Goal: Transaction & Acquisition: Purchase product/service

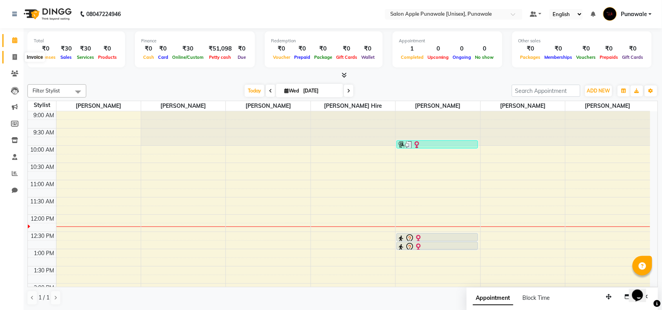
click at [15, 61] on span at bounding box center [15, 57] width 14 height 9
select select "service"
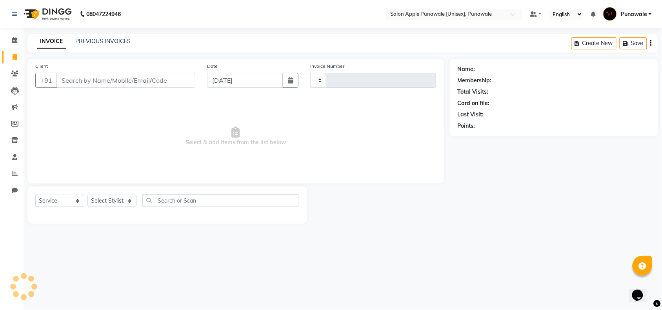
type input "1904"
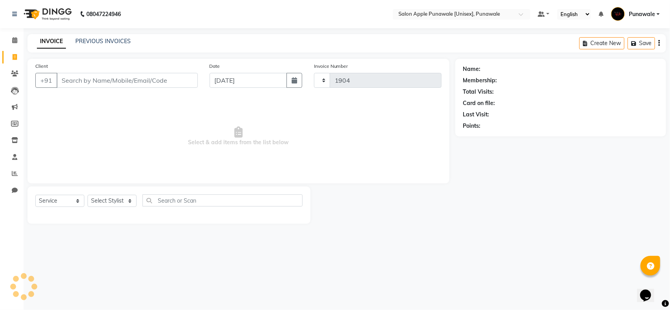
select select "5421"
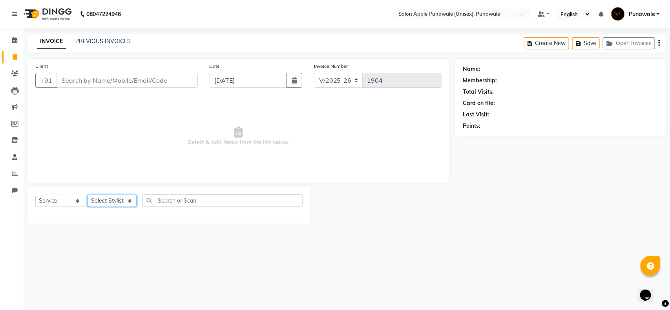
click at [95, 200] on select "Select Stylist [PERSON_NAME] Avi [PERSON_NAME] [PERSON_NAME] [PERSON_NAME] [PER…" at bounding box center [111, 201] width 49 height 12
select select "54408"
click at [87, 195] on select "Select Stylist [PERSON_NAME] Avi [PERSON_NAME] [PERSON_NAME] [PERSON_NAME] [PER…" at bounding box center [111, 201] width 49 height 12
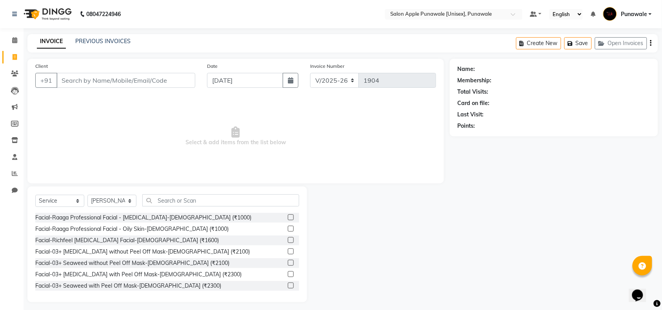
click at [173, 191] on div "Select Service Product Membership Package Voucher Prepaid Gift Card Select Styl…" at bounding box center [167, 245] width 280 height 116
click at [174, 199] on input "text" at bounding box center [220, 201] width 157 height 12
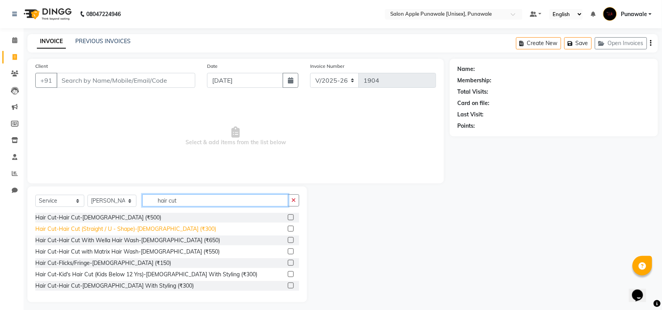
type input "hair cut"
click at [159, 229] on div "Hair Cut-Hair Cut (Straight / U - Shape)-[DEMOGRAPHIC_DATA] (₹300)" at bounding box center [125, 229] width 181 height 8
checkbox input "false"
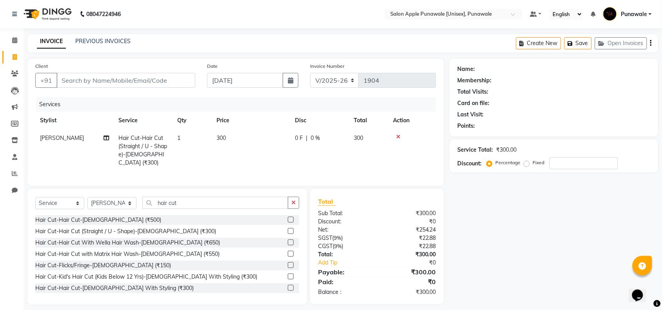
click at [399, 134] on icon at bounding box center [398, 136] width 4 height 5
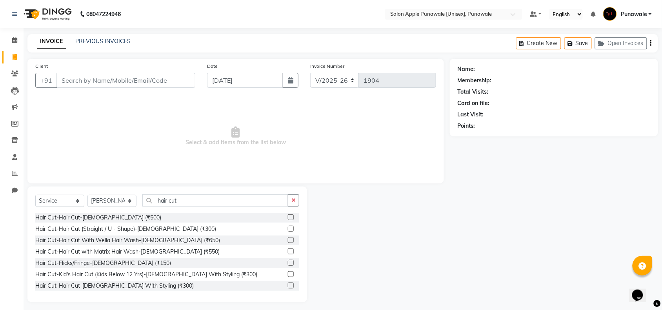
scroll to position [49, 0]
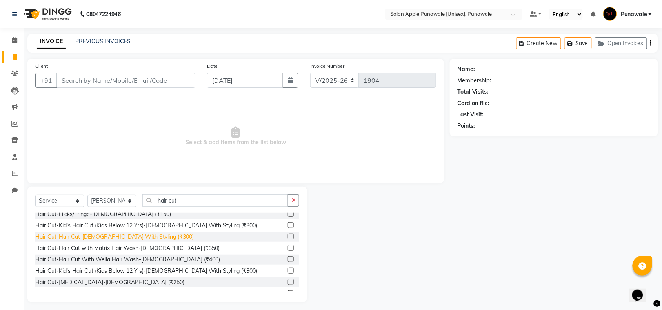
click at [136, 236] on div "Hair Cut-Hair Cut-[DEMOGRAPHIC_DATA] With Styling (₹300)" at bounding box center [114, 237] width 158 height 8
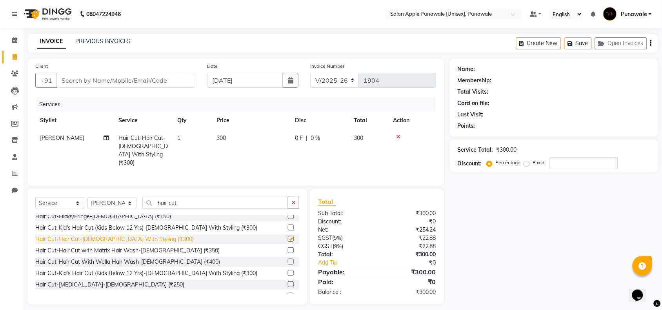
checkbox input "false"
click at [84, 81] on input "Client" at bounding box center [125, 80] width 139 height 15
click at [155, 77] on input "Client" at bounding box center [125, 80] width 139 height 15
type input "9"
type input "0"
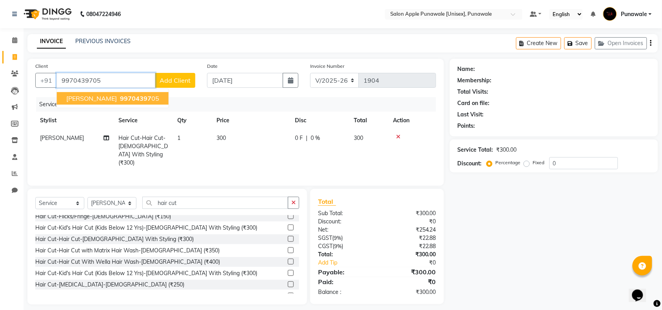
type input "9970439705"
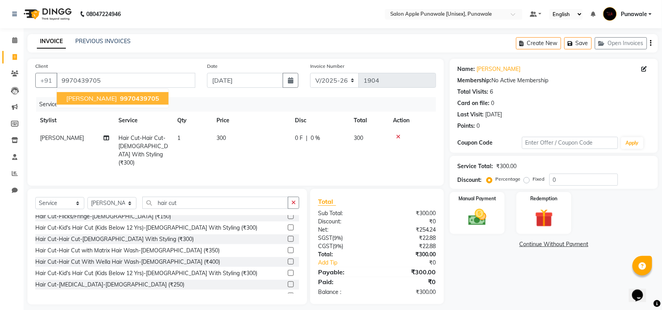
click at [95, 102] on button "[PERSON_NAME] 9970439705" at bounding box center [113, 98] width 112 height 13
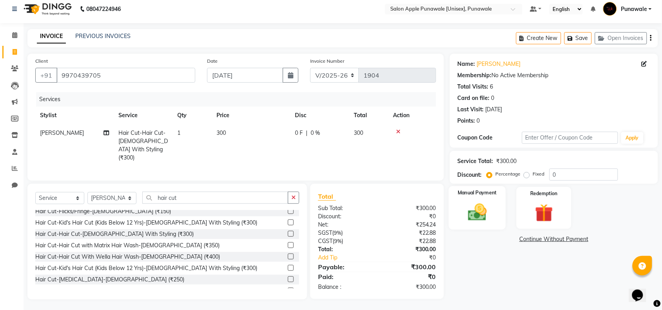
click at [465, 191] on label "Manual Payment" at bounding box center [477, 192] width 39 height 7
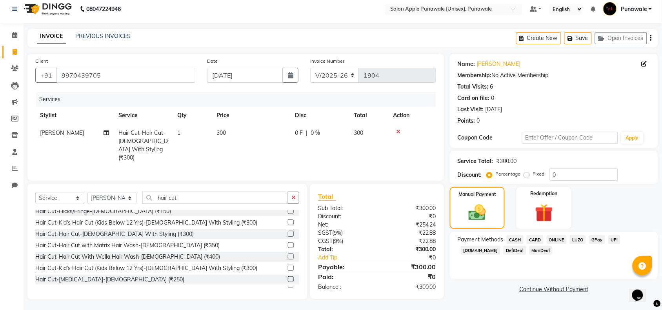
click at [557, 238] on span "ONLINE" at bounding box center [557, 239] width 20 height 9
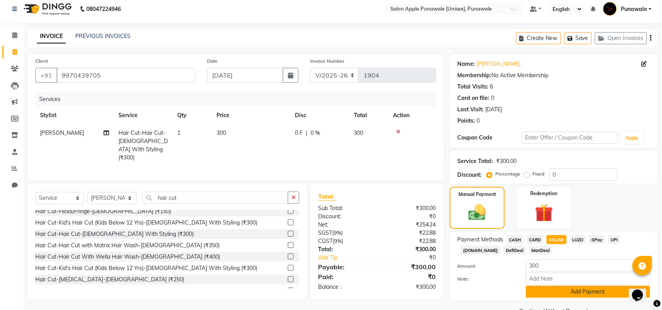
scroll to position [24, 0]
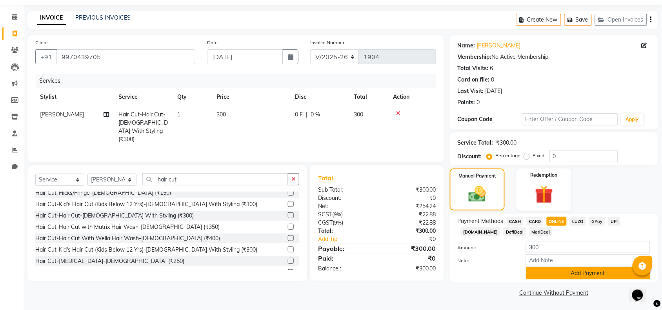
click at [552, 272] on button "Add Payment" at bounding box center [588, 274] width 124 height 12
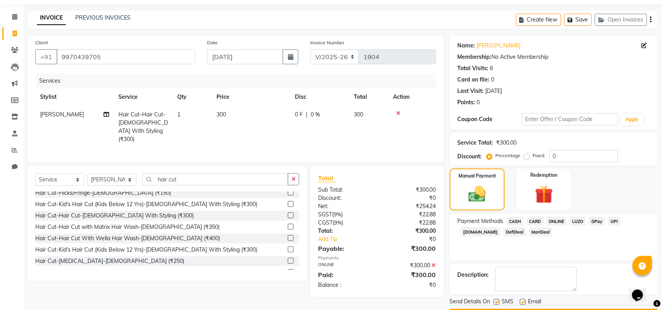
scroll to position [46, 0]
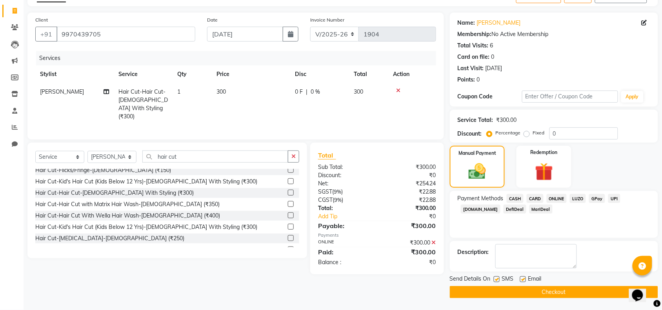
click at [543, 289] on button "Checkout" at bounding box center [554, 292] width 208 height 12
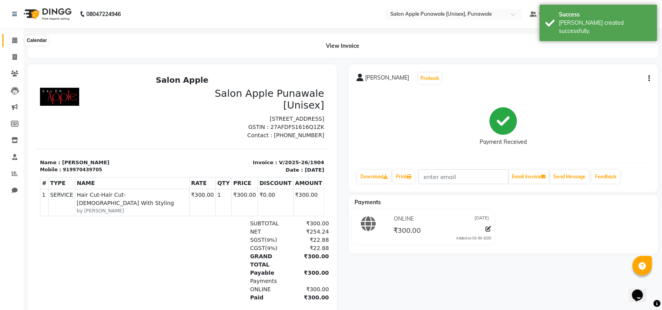
click at [11, 39] on span at bounding box center [15, 40] width 14 height 9
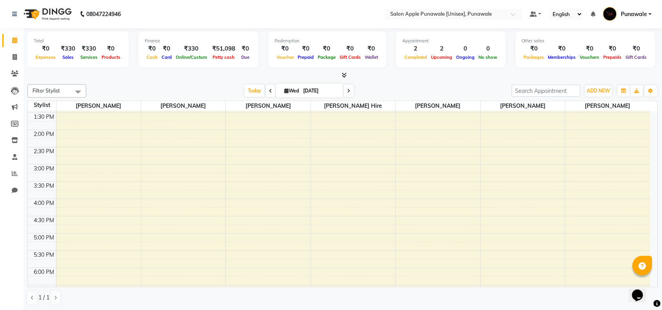
scroll to position [203, 0]
click at [71, 209] on div "9:00 AM 9:30 AM 10:00 AM 10:30 AM 11:00 AM 11:30 AM 12:00 PM 12:30 PM 1:00 PM 1…" at bounding box center [339, 150] width 622 height 483
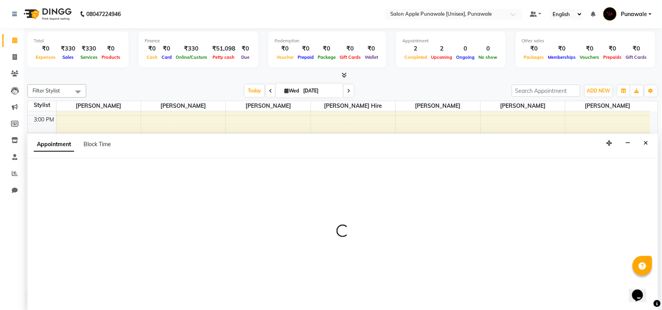
scroll to position [0, 0]
select select "37252"
select select "1050"
select select "tentative"
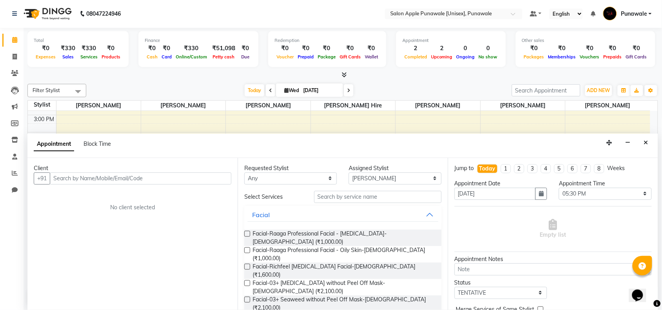
click at [76, 175] on input "text" at bounding box center [141, 179] width 182 height 12
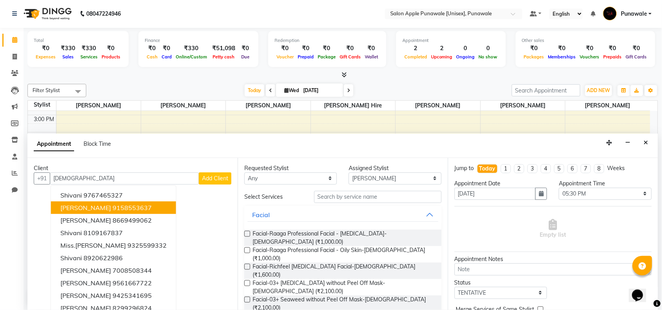
click at [75, 209] on span "[PERSON_NAME]" at bounding box center [85, 208] width 51 height 8
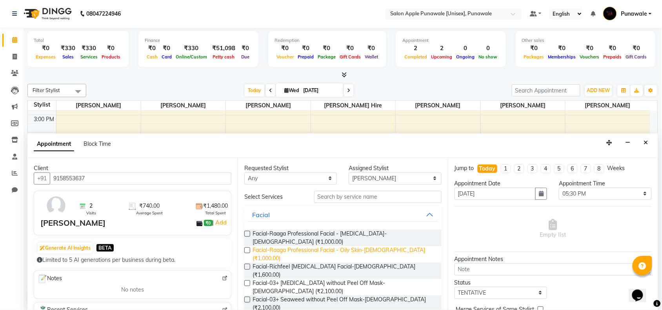
scroll to position [49, 0]
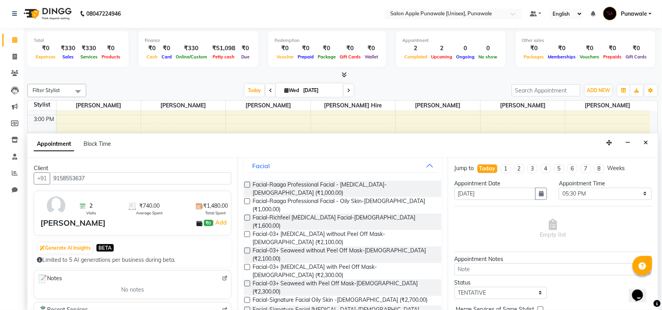
type input "9158553637"
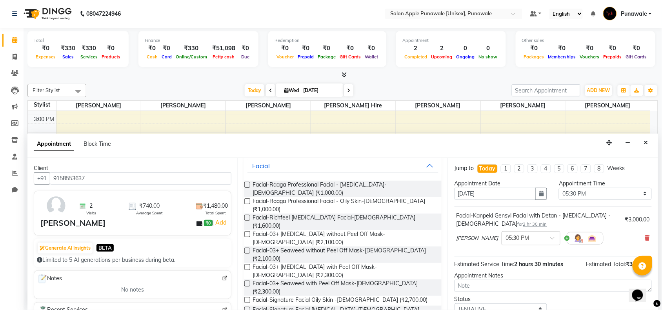
checkbox input "false"
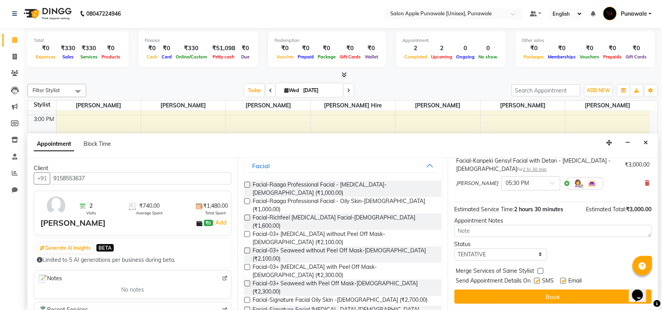
scroll to position [55, 0]
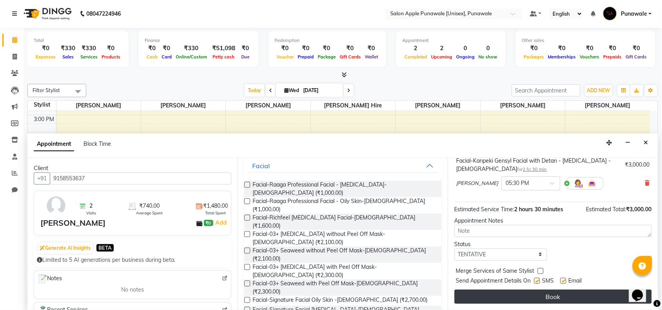
click at [540, 301] on button "Book" at bounding box center [553, 297] width 197 height 14
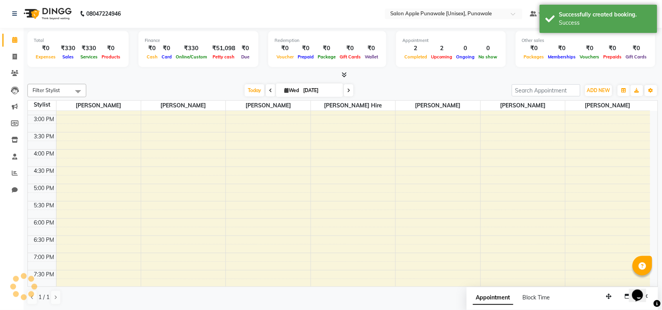
scroll to position [0, 0]
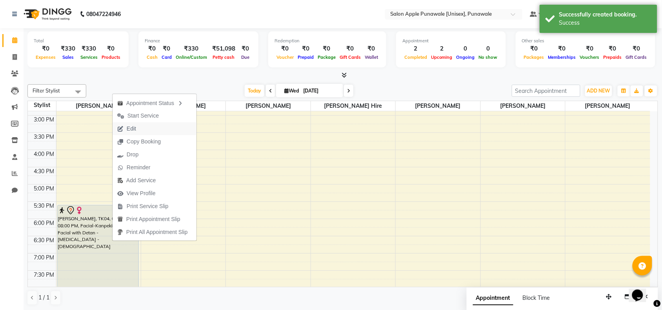
click at [317, 169] on div "9:00 AM 9:30 AM 10:00 AM 10:30 AM 11:00 AM 11:30 AM 12:00 PM 12:30 PM 1:00 PM 1…" at bounding box center [339, 150] width 622 height 483
select select "80185"
select select "975"
select select "tentative"
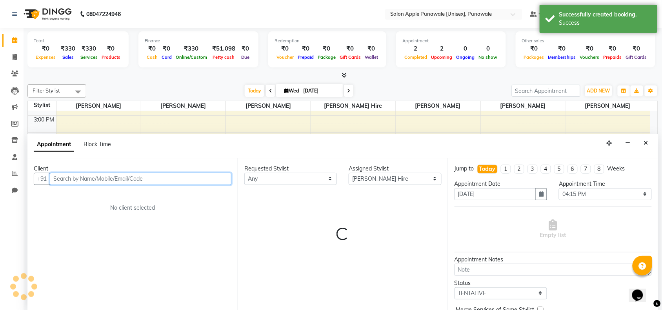
scroll to position [0, 0]
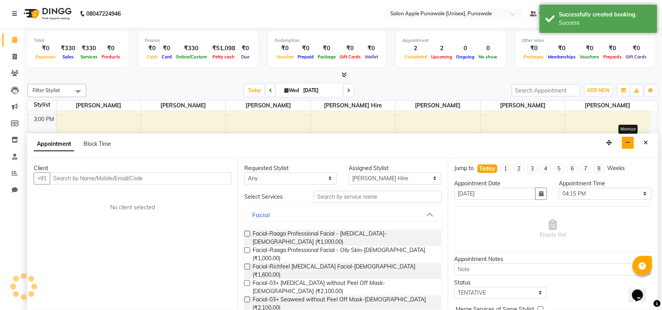
click at [632, 142] on button "button" at bounding box center [628, 143] width 12 height 12
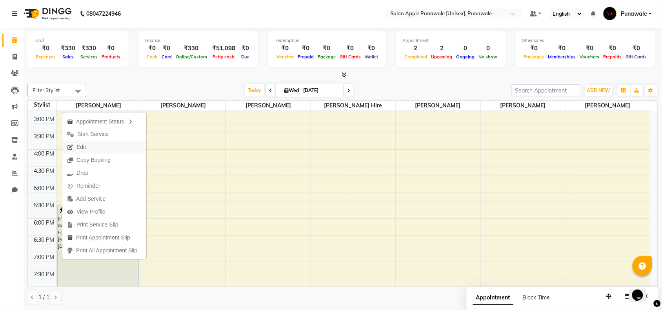
click at [106, 147] on button "Edit" at bounding box center [104, 147] width 84 height 13
select select "tentative"
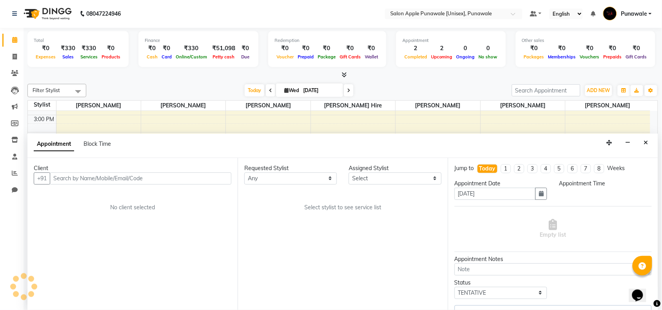
scroll to position [105, 0]
select select "37252"
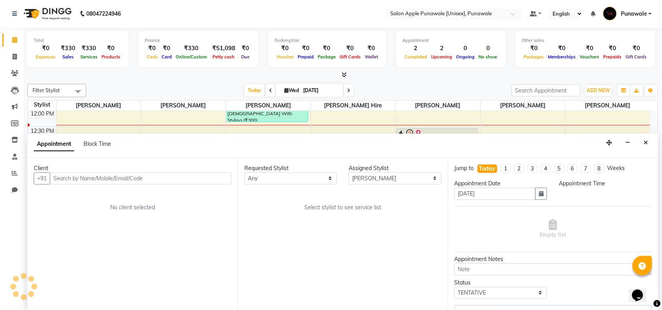
select select "1050"
select select "2480"
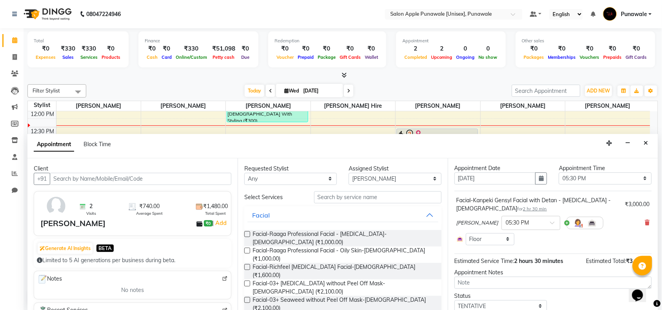
scroll to position [0, 0]
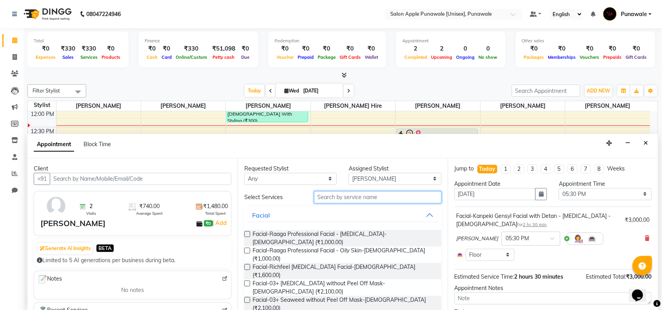
click at [340, 201] on input "text" at bounding box center [377, 197] width 127 height 12
click at [381, 174] on select "Select [PERSON_NAME] Avi [PERSON_NAME] [PERSON_NAME] [PERSON_NAME] [PERSON_NAME…" at bounding box center [395, 179] width 93 height 12
select select "54408"
click at [349, 173] on select "Select [PERSON_NAME] Avi [PERSON_NAME] [PERSON_NAME] [PERSON_NAME] [PERSON_NAME…" at bounding box center [395, 179] width 93 height 12
click at [338, 202] on input "text" at bounding box center [377, 197] width 127 height 12
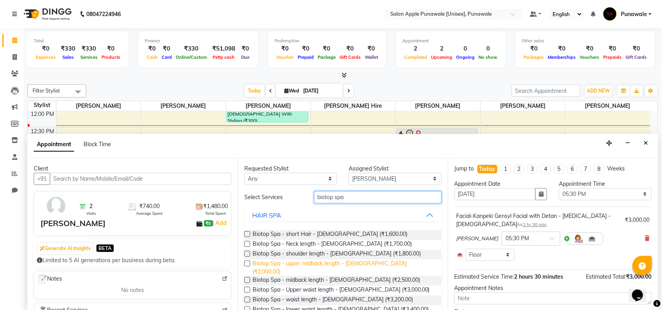
type input "biotop spa"
click at [348, 264] on span "Biotop Spa - upper midback length - [DEMOGRAPHIC_DATA] (₹2,000.00)" at bounding box center [344, 268] width 183 height 16
checkbox input "false"
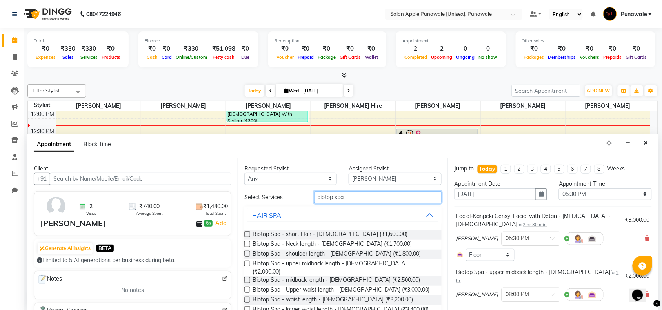
click at [365, 199] on input "biotop spa" at bounding box center [377, 197] width 127 height 12
type input "b"
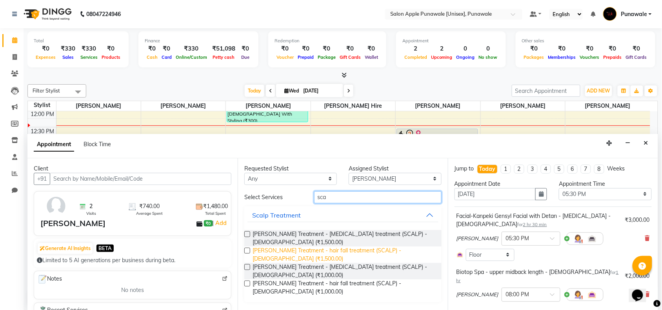
type input "sca"
click at [346, 247] on span "[PERSON_NAME] Treatment - hair fall treatment (SCALP) - [DEMOGRAPHIC_DATA] (₹1,…" at bounding box center [344, 255] width 183 height 16
checkbox input "false"
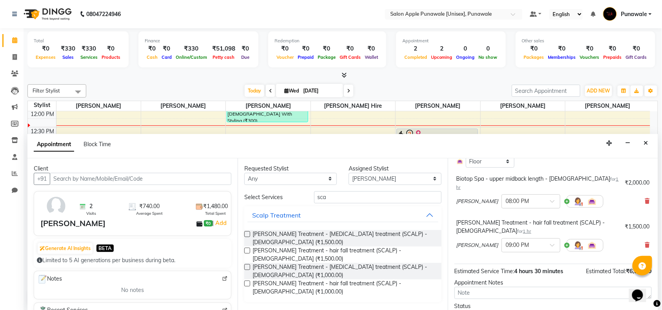
scroll to position [116, 0]
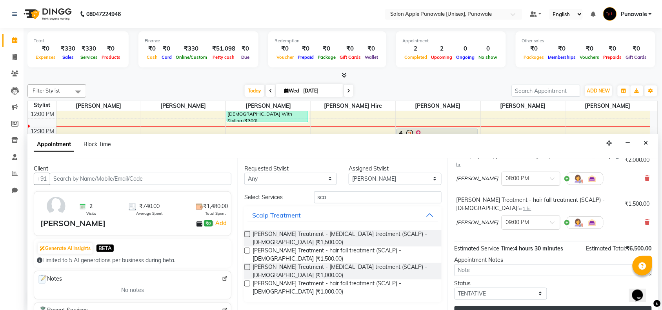
click at [486, 306] on button "Update" at bounding box center [553, 313] width 197 height 14
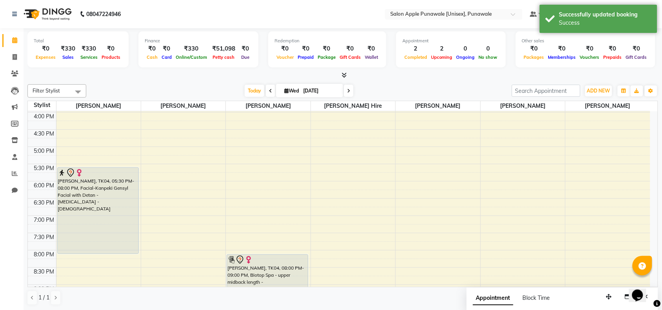
scroll to position [264, 0]
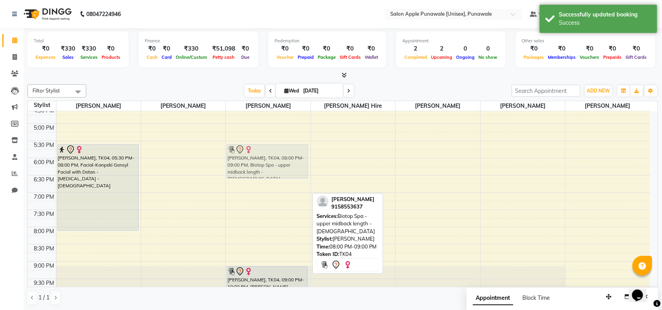
drag, startPoint x: 269, startPoint y: 242, endPoint x: 283, endPoint y: 154, distance: 89.3
click at [283, 154] on div "[PERSON_NAME], TK03, 11:20 AM-12:20 PM, Hair Cut-Hair Cut-[DEMOGRAPHIC_DATA] Wi…" at bounding box center [268, 89] width 84 height 483
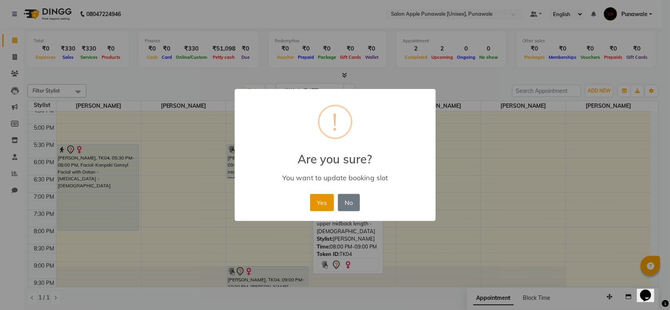
click at [321, 203] on button "Yes" at bounding box center [322, 202] width 24 height 17
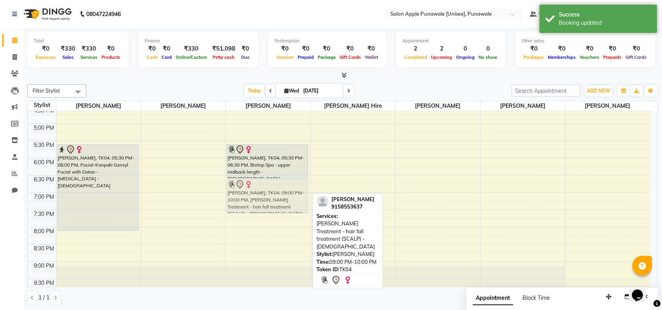
drag, startPoint x: 273, startPoint y: 275, endPoint x: 279, endPoint y: 186, distance: 88.5
click at [279, 186] on div "[PERSON_NAME], TK03, 11:20 AM-12:20 PM, Hair Cut-Hair Cut-[DEMOGRAPHIC_DATA] Wi…" at bounding box center [268, 89] width 84 height 483
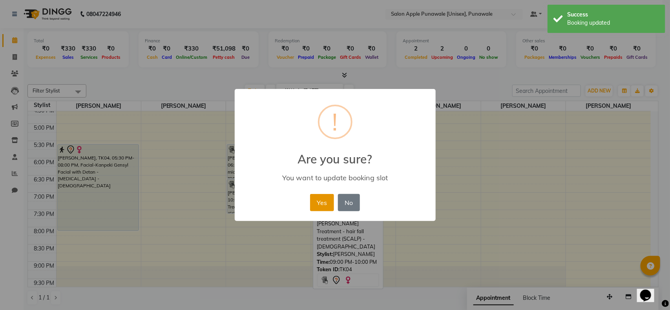
click at [314, 202] on button "Yes" at bounding box center [322, 202] width 24 height 17
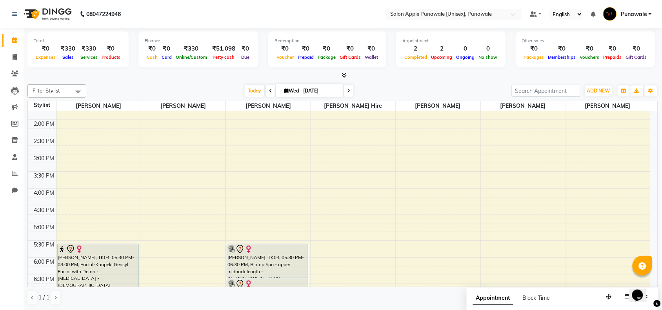
scroll to position [147, 0]
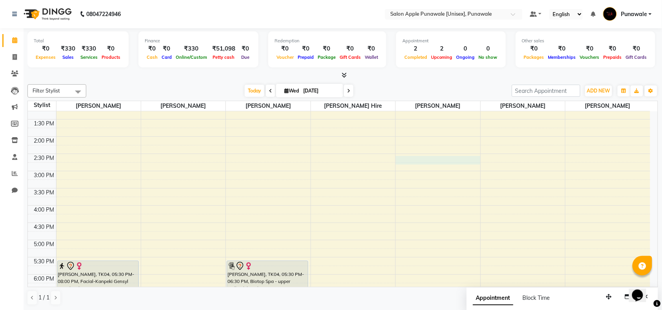
click at [399, 161] on div "9:00 AM 9:30 AM 10:00 AM 10:30 AM 11:00 AM 11:30 AM 12:00 PM 12:30 PM 1:00 PM 1…" at bounding box center [339, 205] width 622 height 483
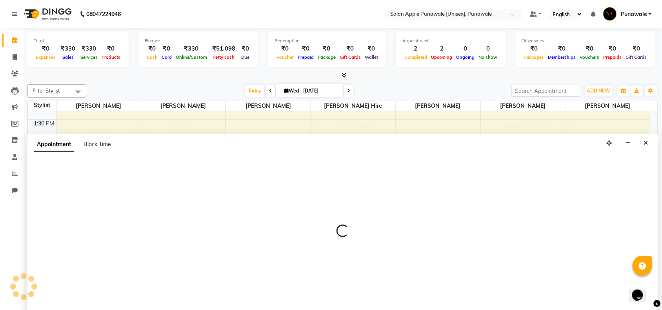
scroll to position [0, 0]
select select "63297"
select select "870"
select select "tentative"
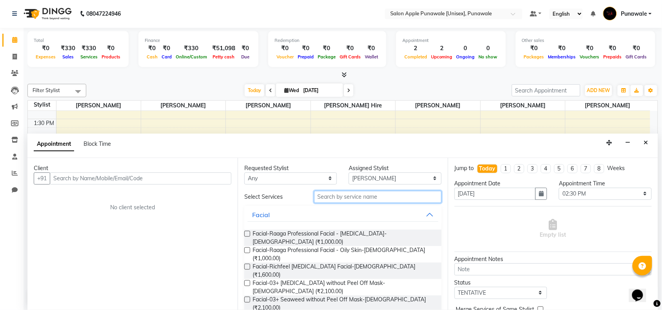
click at [375, 197] on input "text" at bounding box center [377, 197] width 127 height 12
click at [644, 145] on icon "Close" at bounding box center [646, 142] width 4 height 5
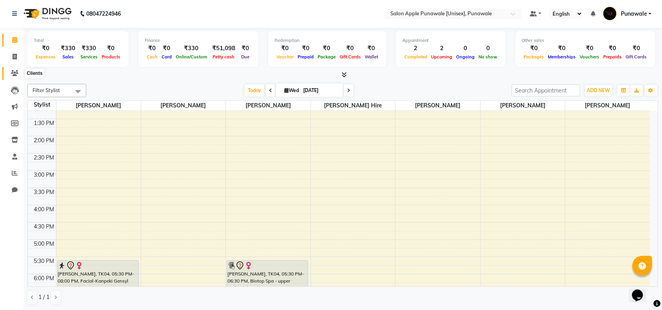
click at [16, 72] on icon at bounding box center [14, 73] width 7 height 6
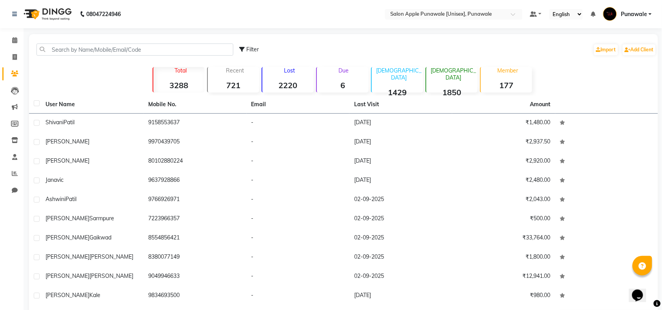
click at [73, 44] on div "Filter Import Add Client" at bounding box center [344, 49] width 626 height 25
click at [183, 47] on input "text" at bounding box center [134, 50] width 197 height 12
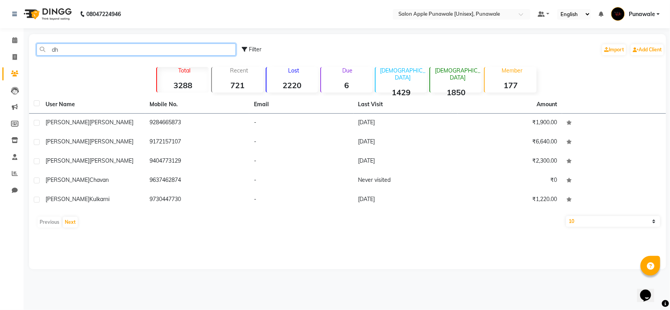
type input "d"
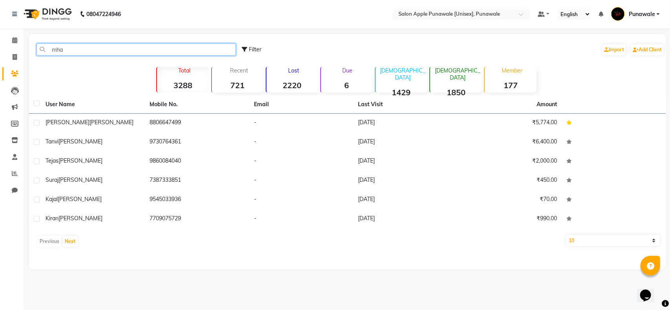
click at [94, 49] on input "mha" at bounding box center [135, 50] width 199 height 12
type input "m"
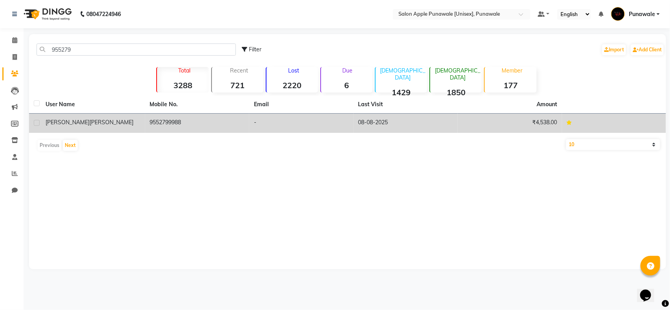
click at [70, 118] on td "[PERSON_NAME]" at bounding box center [93, 123] width 104 height 19
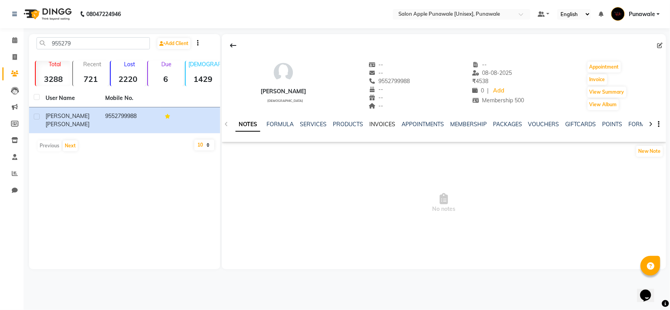
click at [381, 127] on link "INVOICES" at bounding box center [382, 124] width 26 height 7
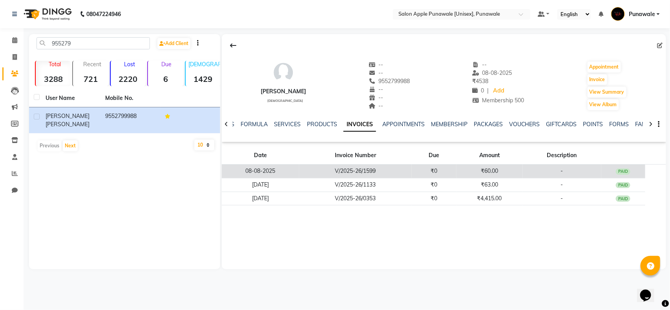
click at [353, 168] on td "V/2025-26/1599" at bounding box center [355, 172] width 113 height 14
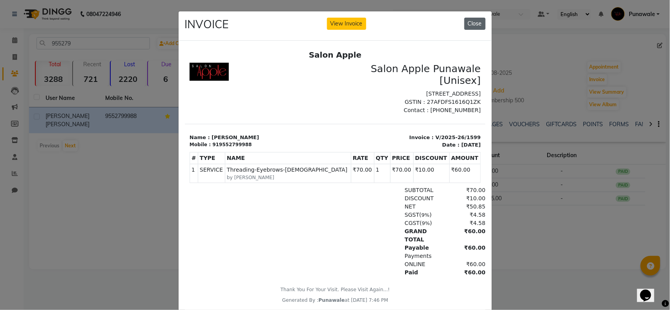
click at [466, 24] on button "Close" at bounding box center [474, 24] width 21 height 12
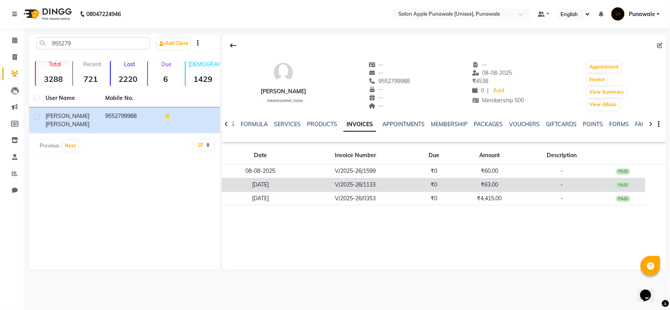
click at [351, 184] on td "V/2025-26/1133" at bounding box center [355, 185] width 113 height 14
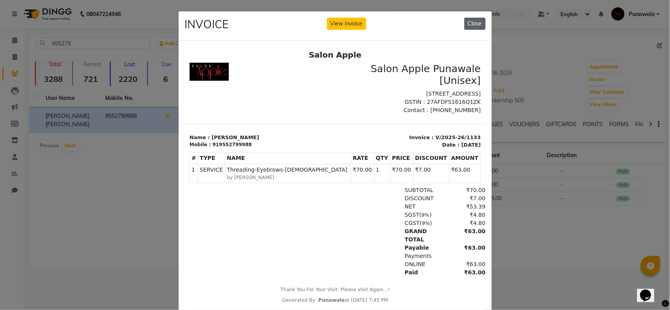
click at [466, 29] on button "Close" at bounding box center [474, 24] width 21 height 12
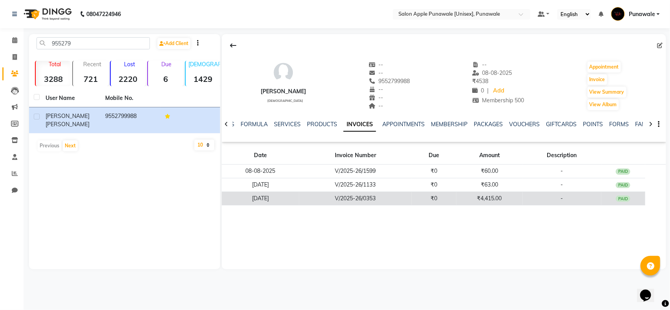
click at [361, 196] on td "V/2025-26/0353" at bounding box center [355, 199] width 113 height 14
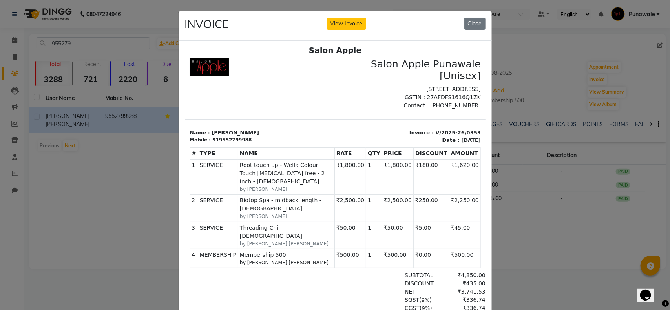
scroll to position [6, 0]
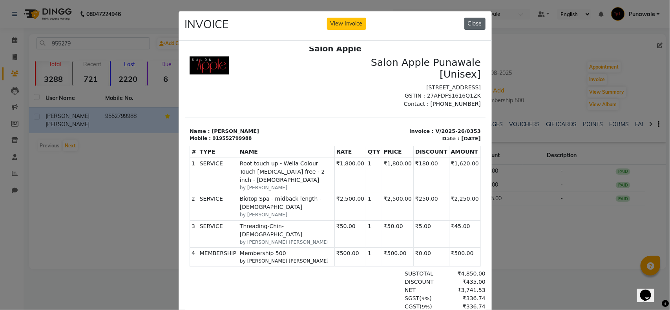
click at [475, 25] on button "Close" at bounding box center [474, 24] width 21 height 12
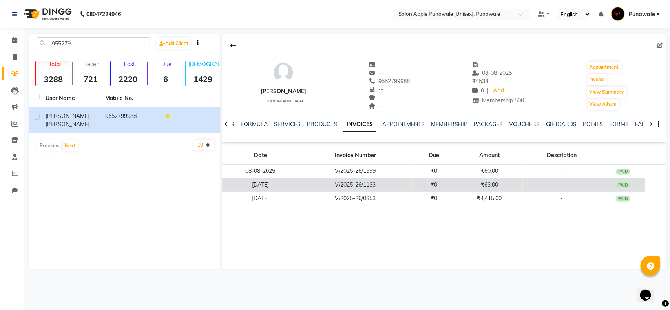
click at [361, 185] on td "V/2025-26/1133" at bounding box center [355, 185] width 113 height 14
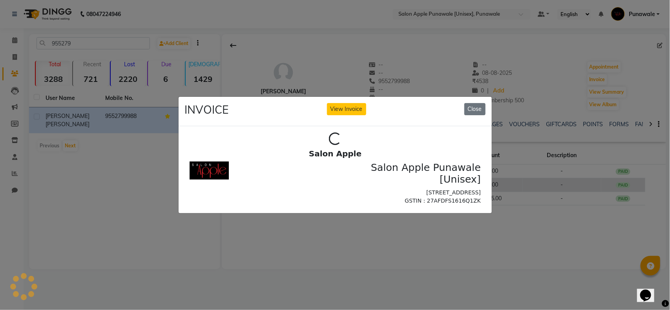
scroll to position [0, 0]
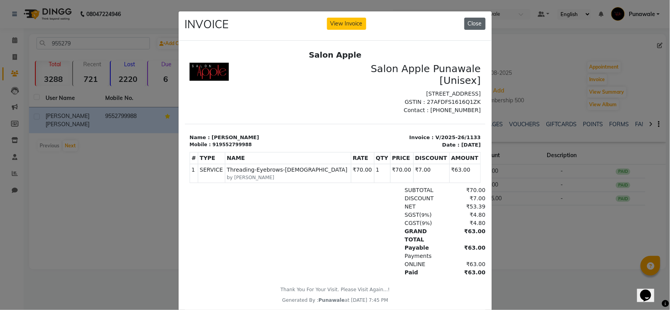
click at [472, 26] on button "Close" at bounding box center [474, 24] width 21 height 12
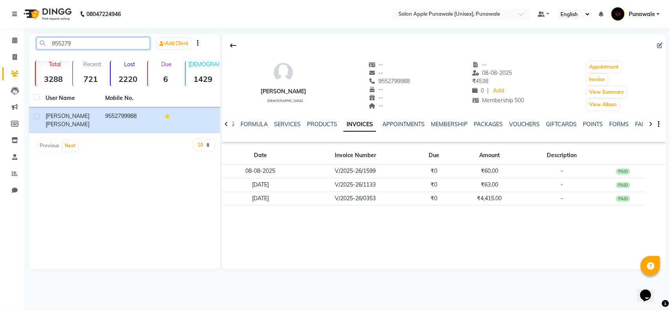
click at [108, 40] on input "955279" at bounding box center [92, 43] width 113 height 12
type input "9"
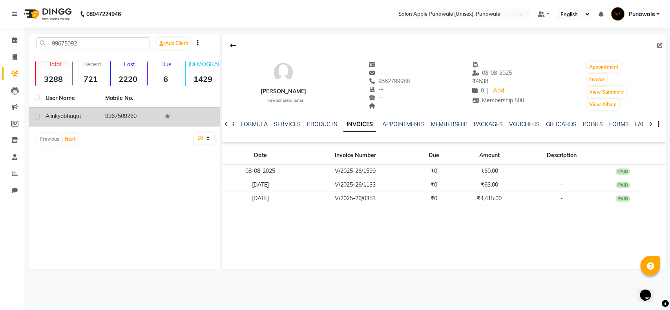
click at [73, 113] on span "bhagat" at bounding box center [73, 116] width 18 height 7
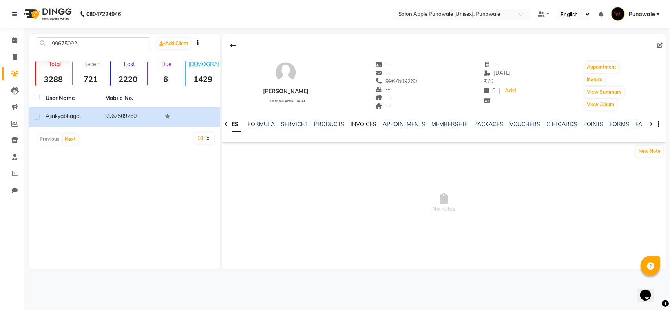
click at [361, 124] on link "INVOICES" at bounding box center [363, 124] width 26 height 7
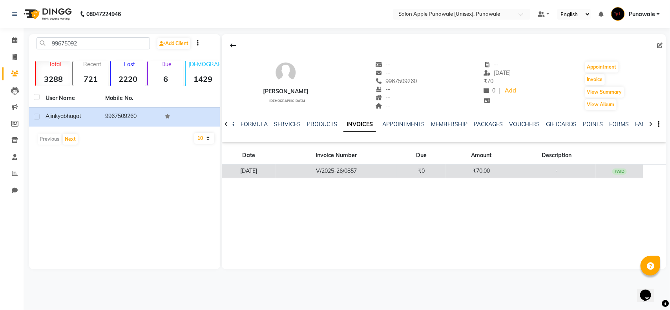
click at [354, 169] on td "V/2025-26/0857" at bounding box center [336, 172] width 122 height 14
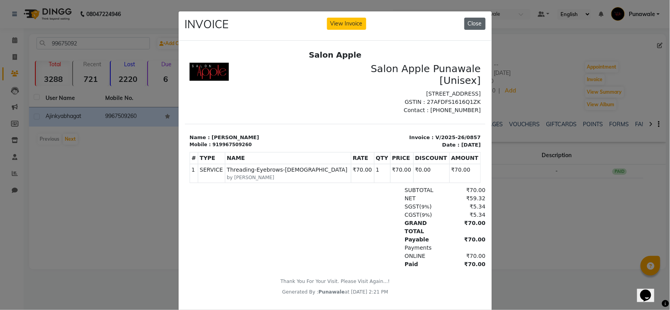
click at [464, 25] on button "Close" at bounding box center [474, 24] width 21 height 12
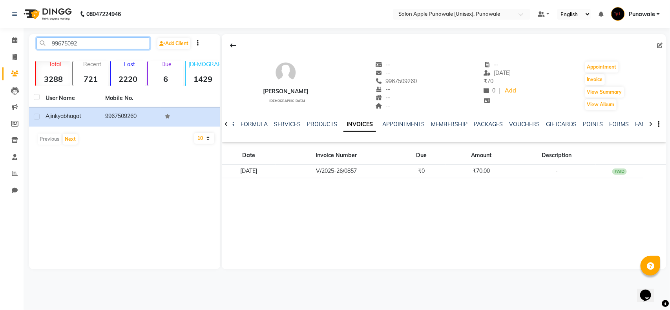
click at [124, 42] on input "99675092" at bounding box center [92, 43] width 113 height 12
type input "9"
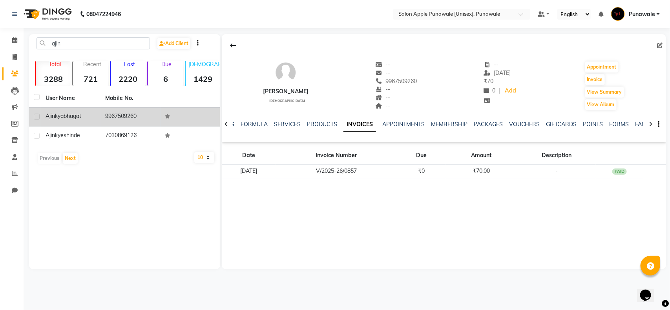
click at [116, 119] on td "9967509260" at bounding box center [130, 116] width 60 height 19
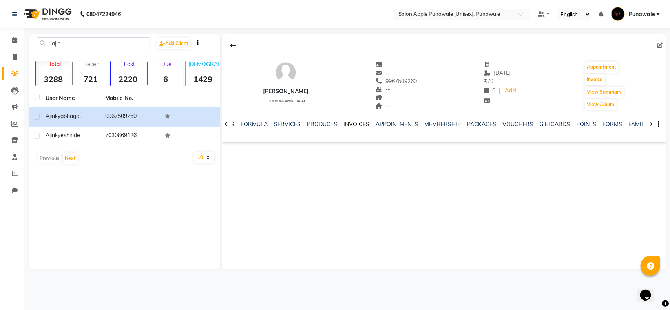
click at [356, 122] on link "INVOICES" at bounding box center [356, 124] width 26 height 7
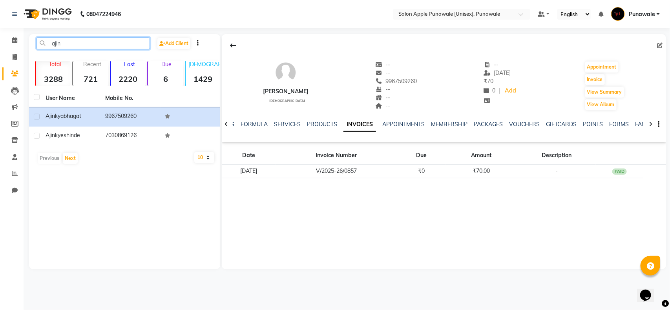
click at [75, 47] on input "ajin" at bounding box center [92, 43] width 113 height 12
type input "a"
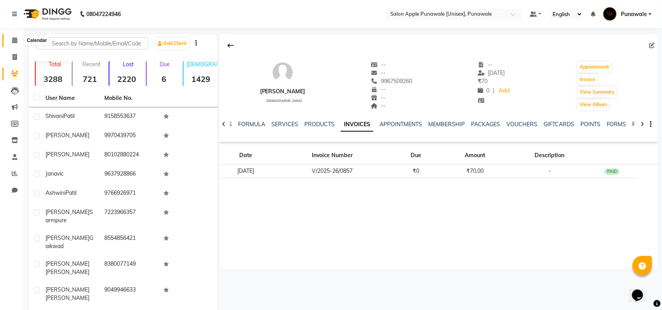
click at [12, 40] on icon at bounding box center [14, 40] width 5 height 6
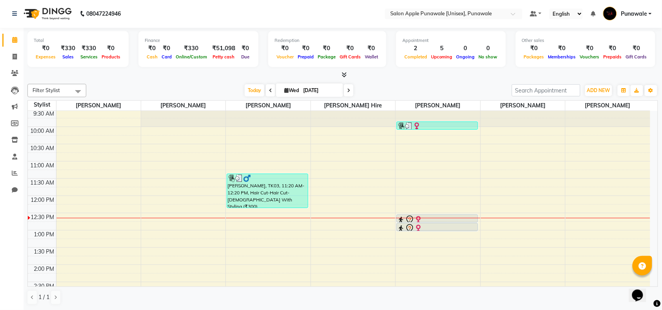
scroll to position [67, 0]
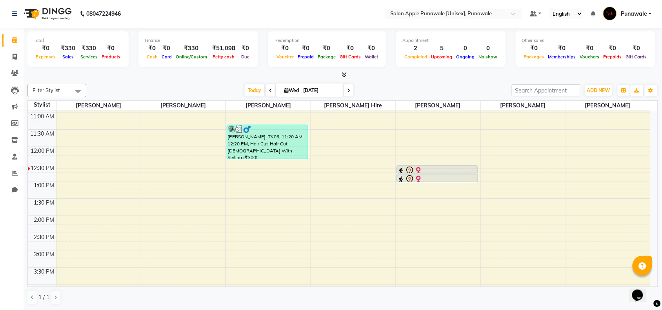
click at [272, 240] on div "9:00 AM 9:30 AM 10:00 AM 10:30 AM 11:00 AM 11:30 AM 12:00 PM 12:30 PM 1:00 PM 1…" at bounding box center [339, 285] width 622 height 483
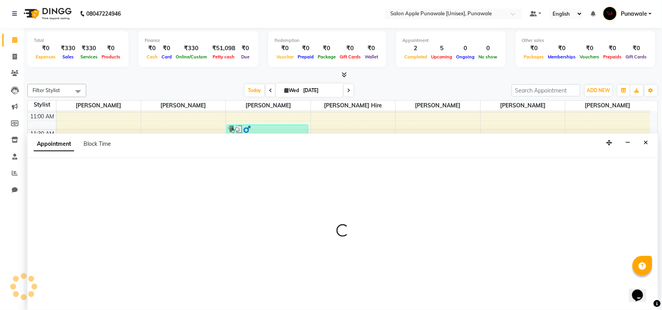
select select "54408"
select select "870"
select select "tentative"
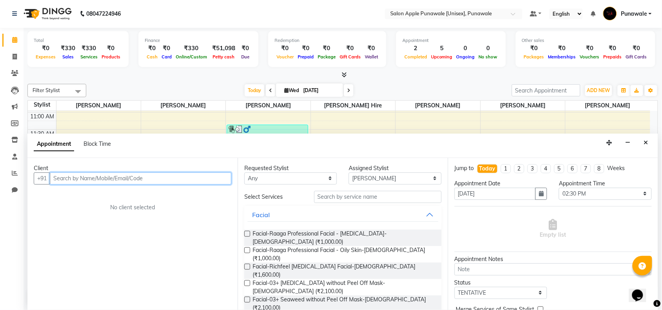
click at [129, 180] on input "text" at bounding box center [141, 179] width 182 height 12
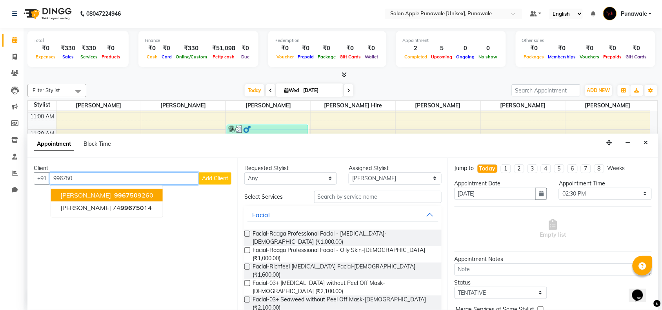
click at [103, 193] on span "[PERSON_NAME]" at bounding box center [85, 195] width 51 height 8
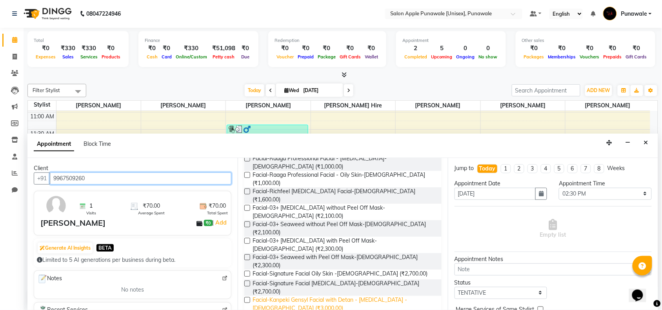
scroll to position [98, 0]
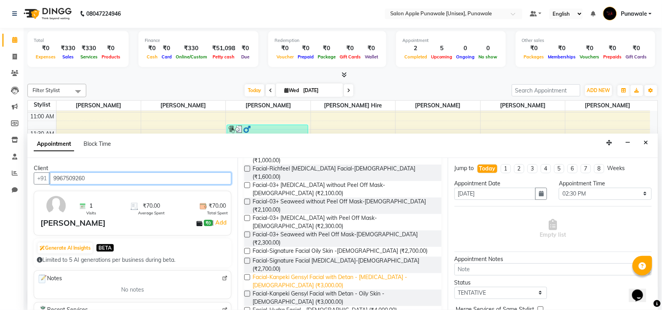
type input "9967509260"
click at [318, 273] on span "Facial-Kanpeki Gensyl Facial with Detan - [MEDICAL_DATA] - [DEMOGRAPHIC_DATA] (…" at bounding box center [344, 281] width 183 height 16
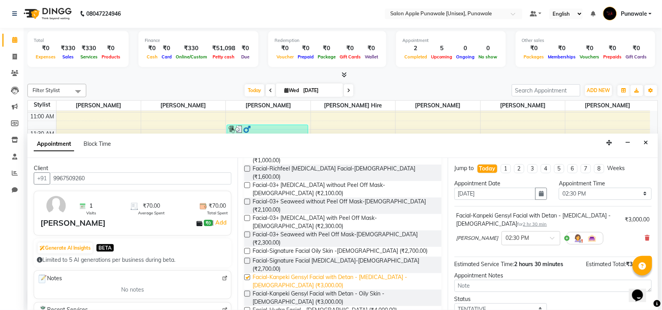
checkbox input "false"
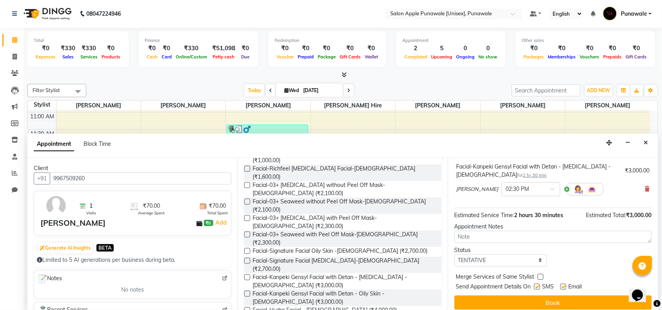
scroll to position [55, 0]
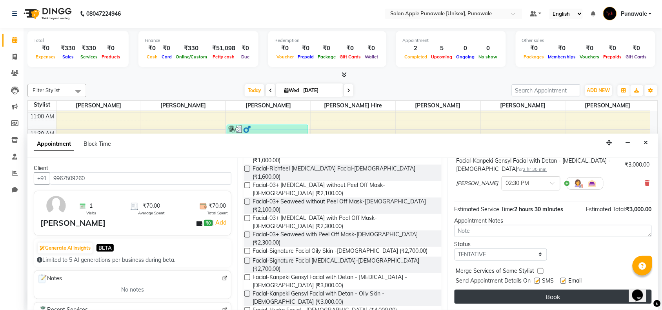
click at [521, 297] on button "Book" at bounding box center [553, 297] width 197 height 14
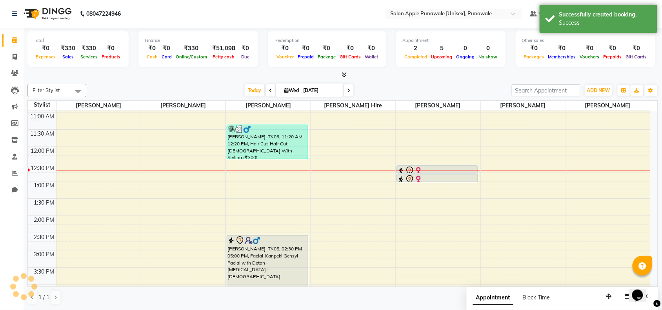
scroll to position [0, 0]
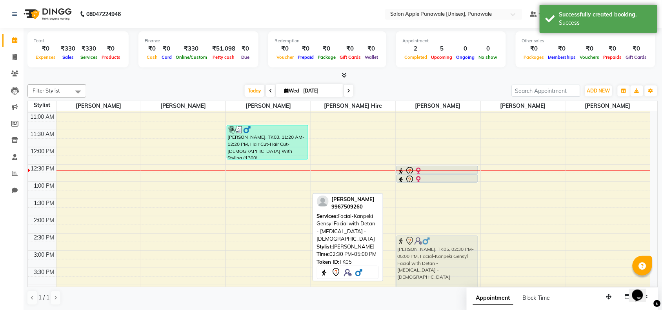
drag, startPoint x: 278, startPoint y: 238, endPoint x: 420, endPoint y: 238, distance: 142.8
click at [420, 238] on tr "[PERSON_NAME], TK04, 05:30 PM-08:00 PM, Facial-Kanpeki Gensyl Facial with Detan…" at bounding box center [339, 285] width 622 height 483
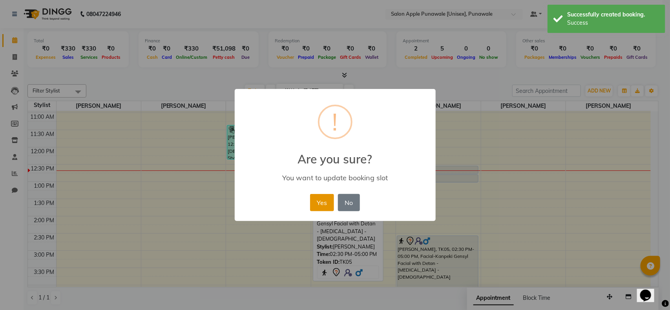
click at [324, 210] on button "Yes" at bounding box center [322, 202] width 24 height 17
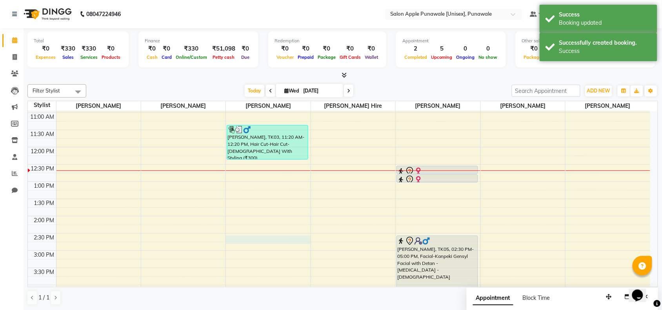
click at [292, 238] on div "9:00 AM 9:30 AM 10:00 AM 10:30 AM 11:00 AM 11:30 AM 12:00 PM 12:30 PM 1:00 PM 1…" at bounding box center [339, 285] width 622 height 483
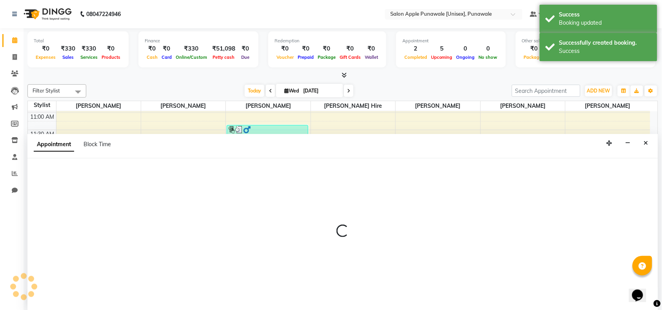
scroll to position [0, 0]
select select "54408"
select select "870"
select select "tentative"
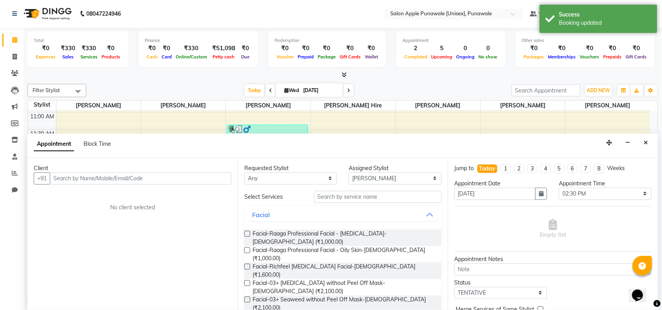
click at [222, 173] on input "text" at bounding box center [141, 179] width 182 height 12
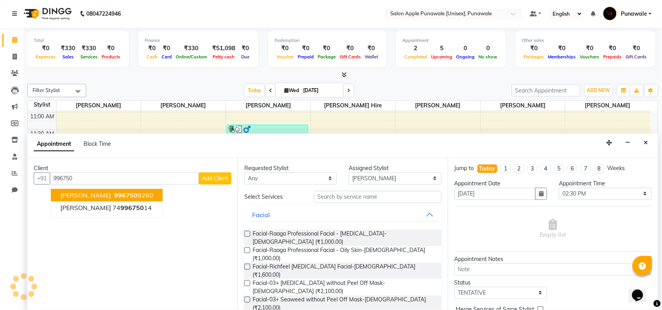
click at [140, 189] on button "[PERSON_NAME] 996750 9260" at bounding box center [107, 195] width 112 height 13
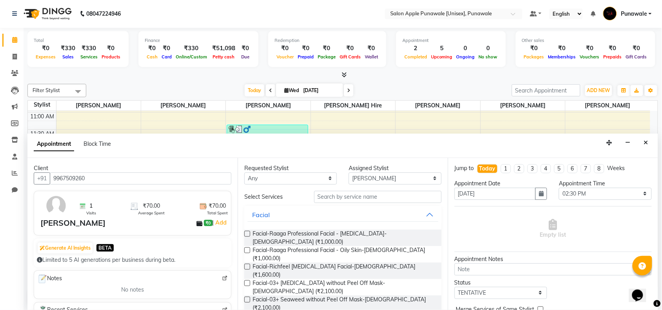
type input "9967509260"
click at [332, 201] on input "text" at bounding box center [377, 197] width 127 height 12
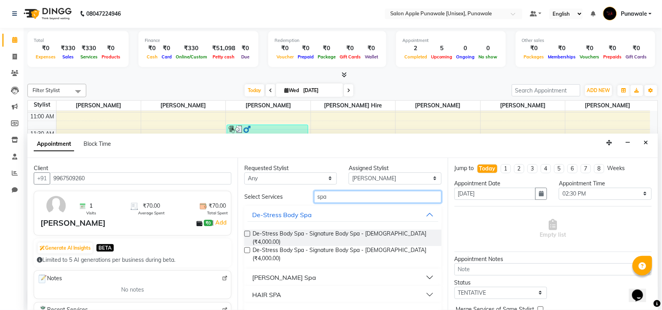
type input "spa"
click at [269, 290] on div "HAIR SPA" at bounding box center [266, 294] width 29 height 9
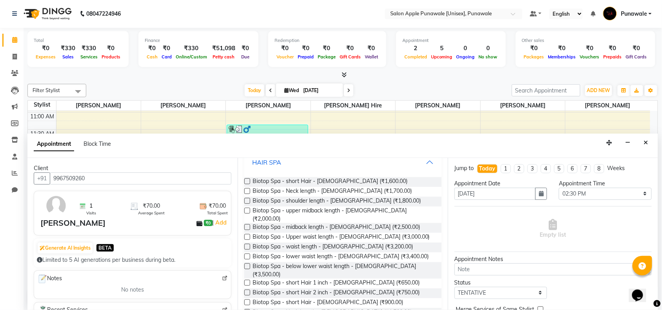
scroll to position [147, 0]
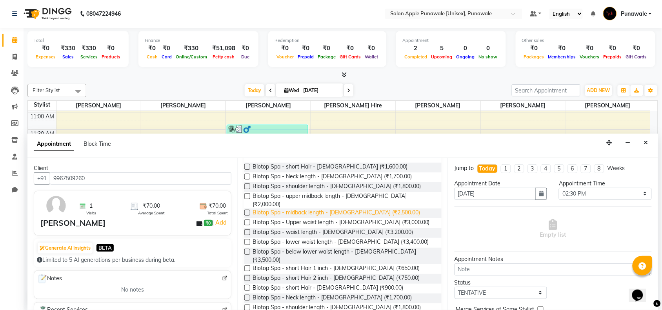
click at [348, 209] on span "Biotop Spa - midback length - [DEMOGRAPHIC_DATA] (₹2,500.00)" at bounding box center [336, 214] width 167 height 10
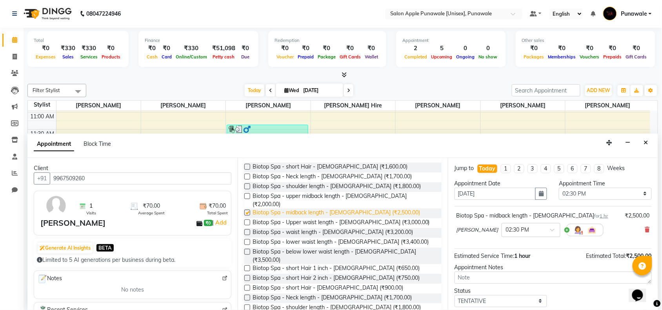
checkbox input "false"
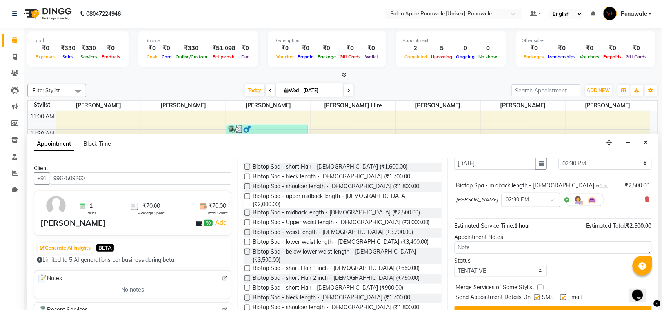
scroll to position [47, 0]
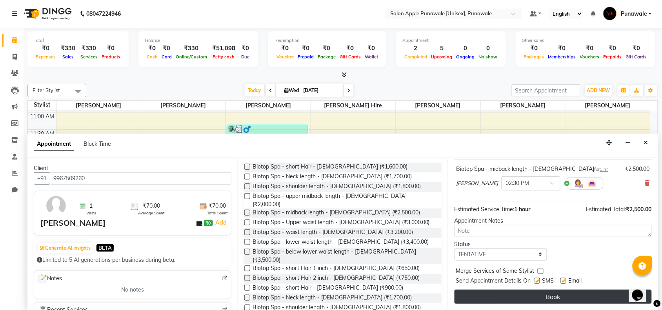
click at [476, 298] on button "Book" at bounding box center [553, 297] width 197 height 14
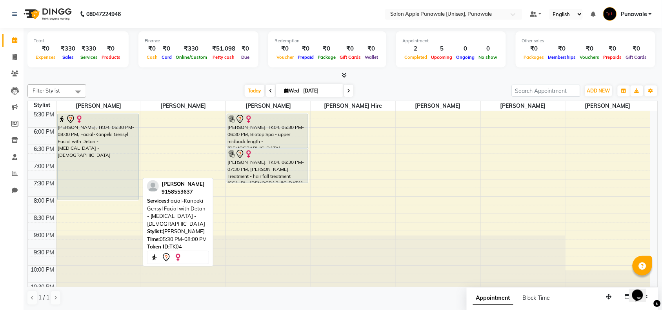
scroll to position [264, 0]
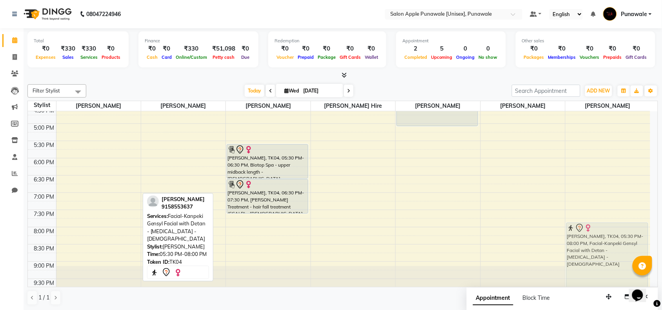
drag, startPoint x: 90, startPoint y: 149, endPoint x: 632, endPoint y: 222, distance: 546.5
click at [631, 222] on tr "[PERSON_NAME], TK04, 05:30 PM-08:00 PM, Facial-Kanpeki Gensyl Facial with Detan…" at bounding box center [339, 89] width 622 height 483
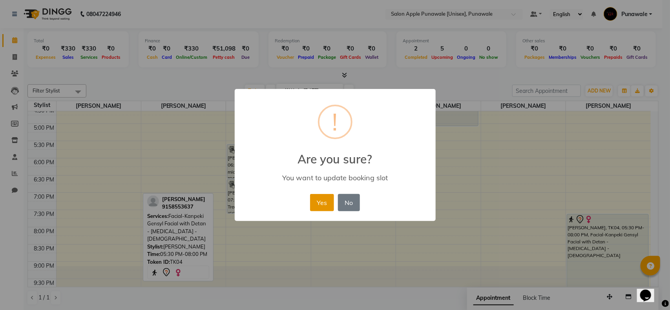
click at [318, 200] on button "Yes" at bounding box center [322, 202] width 24 height 17
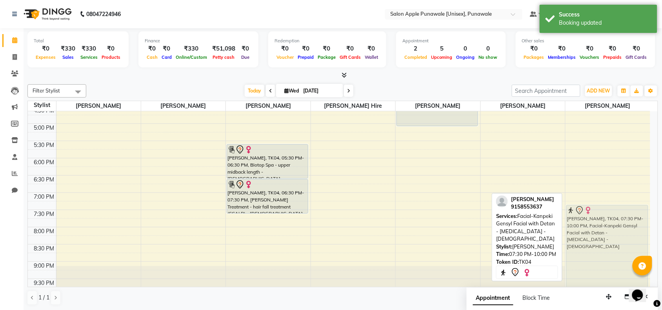
drag, startPoint x: 603, startPoint y: 216, endPoint x: 609, endPoint y: 206, distance: 11.2
click at [609, 207] on div "[PERSON_NAME], TK04, 07:30 PM-10:00 PM, Facial-Kanpeki Gensyl Facial with Detan…" at bounding box center [608, 89] width 85 height 483
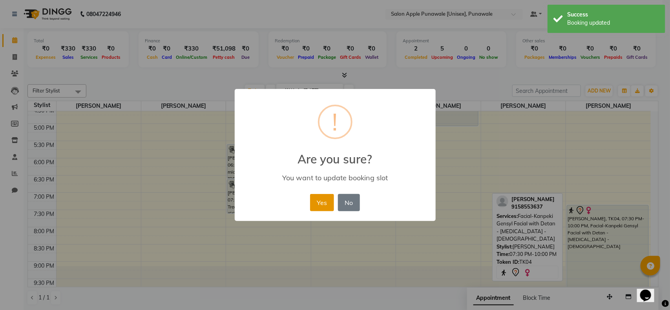
click at [322, 200] on button "Yes" at bounding box center [322, 202] width 24 height 17
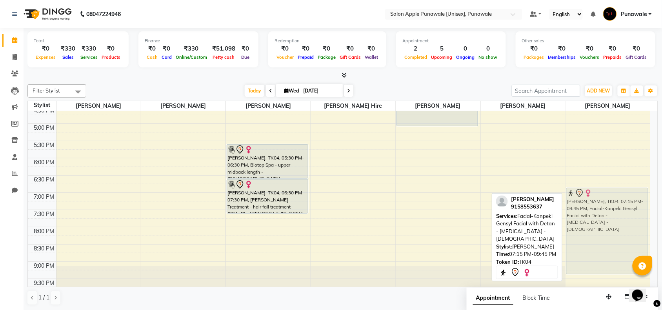
drag, startPoint x: 618, startPoint y: 207, endPoint x: 618, endPoint y: 193, distance: 13.3
click at [618, 191] on div "[PERSON_NAME], TK04, 07:15 PM-09:45 PM, Facial-Kanpeki Gensyl Facial with Detan…" at bounding box center [608, 89] width 85 height 483
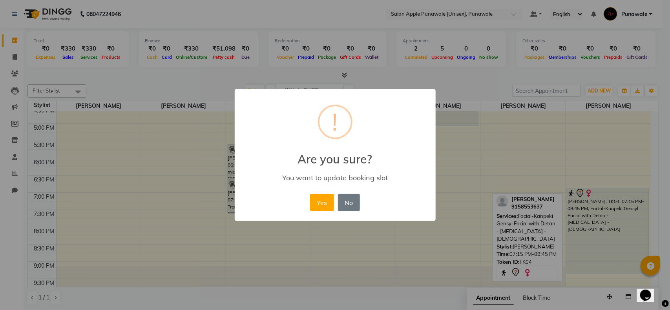
click at [306, 204] on div "× ! Are you sure? You want to update booking slot Yes No No" at bounding box center [335, 155] width 201 height 133
click at [315, 204] on button "Yes" at bounding box center [322, 202] width 24 height 17
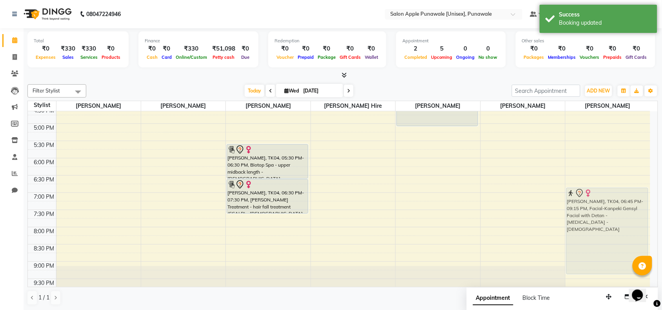
drag, startPoint x: 601, startPoint y: 189, endPoint x: 603, endPoint y: 185, distance: 4.4
click at [603, 185] on div "9:00 AM 9:30 AM 10:00 AM 10:30 AM 11:00 AM 11:30 AM 12:00 PM 12:30 PM 1:00 PM 1…" at bounding box center [339, 89] width 622 height 483
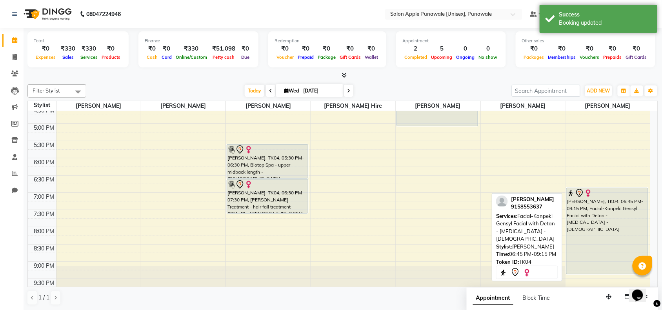
click at [602, 186] on div "9:00 AM 9:30 AM 10:00 AM 10:30 AM 11:00 AM 11:30 AM 12:00 PM 12:30 PM 1:00 PM 1…" at bounding box center [339, 89] width 622 height 483
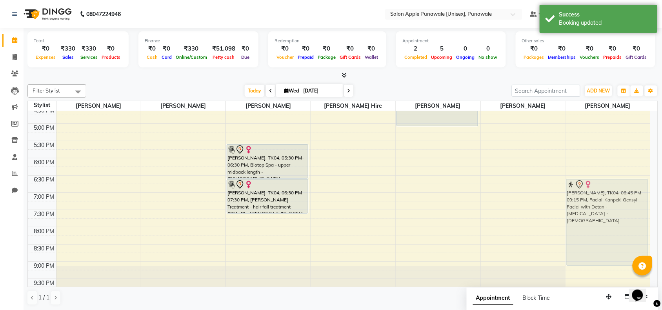
drag, startPoint x: 601, startPoint y: 189, endPoint x: 606, endPoint y: 180, distance: 9.7
click at [606, 180] on div "[PERSON_NAME], TK04, 06:45 PM-09:15 PM, Facial-Kanpeki Gensyl Facial with Detan…" at bounding box center [608, 89] width 85 height 483
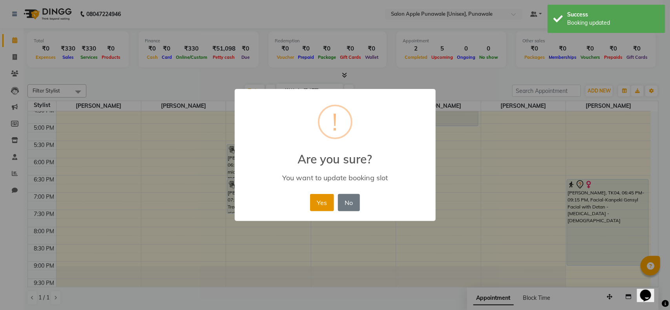
click at [326, 208] on button "Yes" at bounding box center [322, 202] width 24 height 17
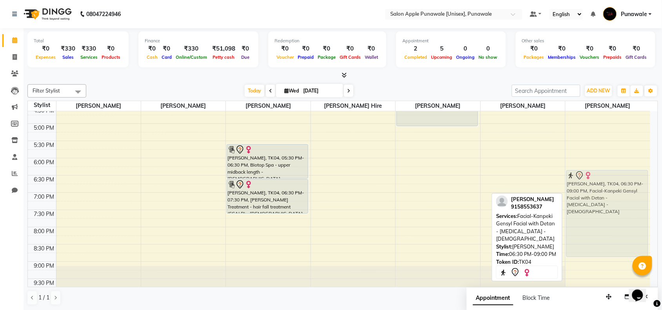
drag, startPoint x: 600, startPoint y: 182, endPoint x: 606, endPoint y: 173, distance: 11.4
click at [606, 173] on div "[PERSON_NAME], TK04, 06:30 PM-09:00 PM, Facial-Kanpeki Gensyl Facial with Detan…" at bounding box center [608, 89] width 85 height 483
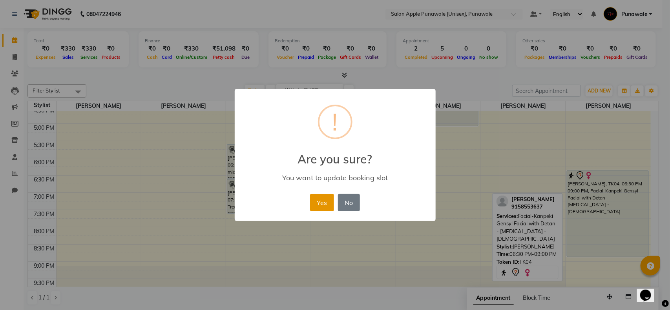
click at [322, 200] on button "Yes" at bounding box center [322, 202] width 24 height 17
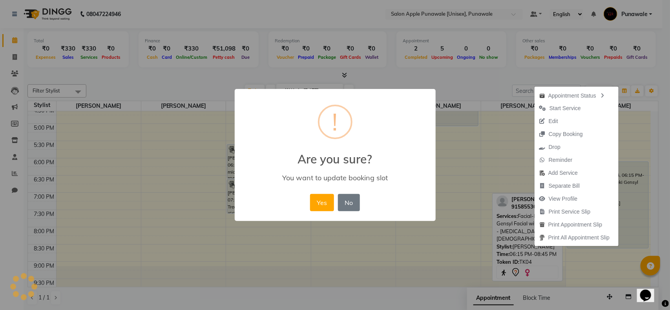
drag, startPoint x: 608, startPoint y: 173, endPoint x: 611, endPoint y: 167, distance: 6.0
click at [342, 198] on button "No" at bounding box center [349, 202] width 22 height 17
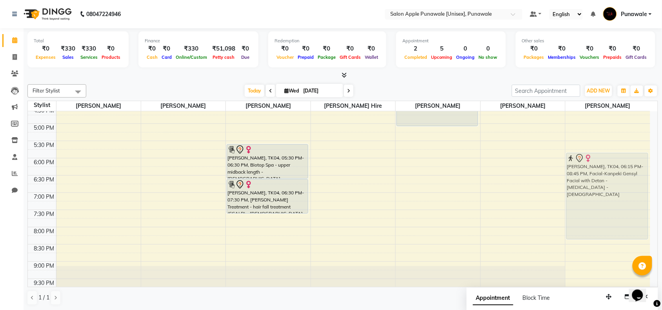
drag, startPoint x: 624, startPoint y: 171, endPoint x: 630, endPoint y: 153, distance: 18.4
click at [630, 153] on div "[PERSON_NAME], TK04, 06:15 PM-08:45 PM, Facial-Kanpeki Gensyl Facial with Detan…" at bounding box center [608, 89] width 85 height 483
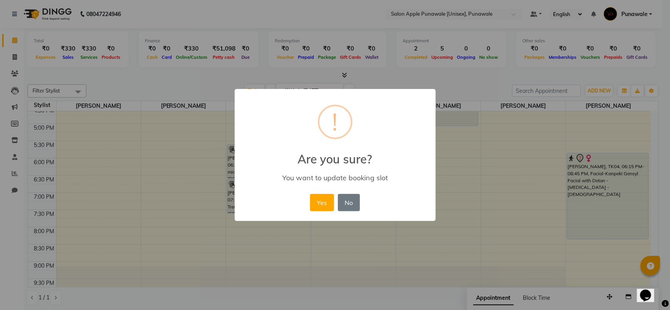
click at [310, 193] on div "Yes No No" at bounding box center [335, 202] width 54 height 21
click at [331, 198] on div "Yes No No" at bounding box center [335, 202] width 54 height 21
click at [315, 199] on button "Yes" at bounding box center [322, 202] width 24 height 17
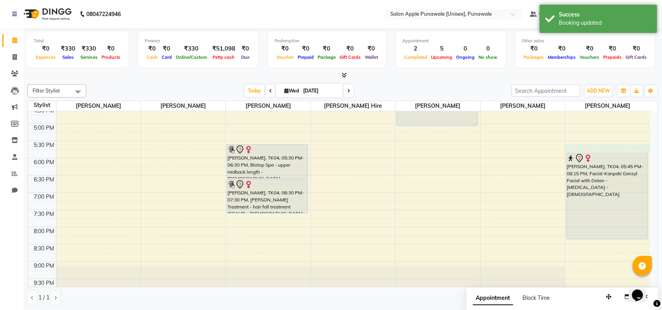
drag, startPoint x: 602, startPoint y: 152, endPoint x: 603, endPoint y: 146, distance: 5.9
click at [603, 146] on div "9:00 AM 9:30 AM 10:00 AM 10:30 AM 11:00 AM 11:30 AM 12:00 PM 12:30 PM 1:00 PM 1…" at bounding box center [339, 89] width 622 height 483
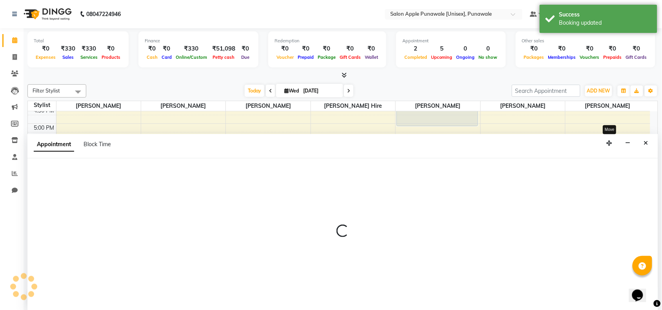
scroll to position [0, 0]
select select "88723"
select select "1050"
select select "tentative"
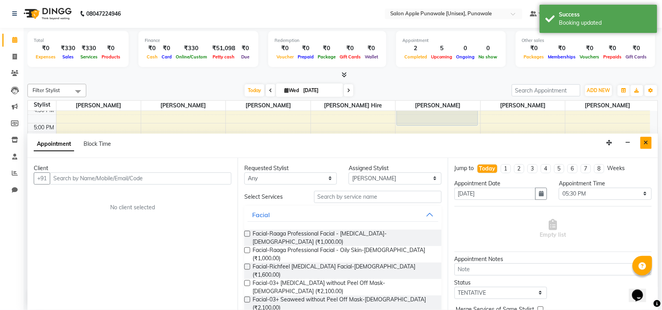
click at [651, 144] on button "Close" at bounding box center [646, 143] width 11 height 12
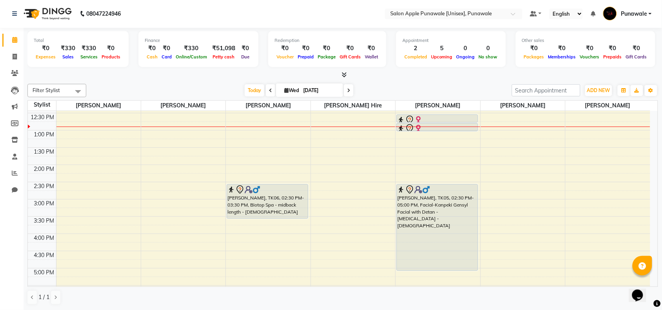
click at [412, 310] on html "08047224946 Select Location × Salon Apple Punawale [Unisex], Punawale Default P…" at bounding box center [331, 155] width 662 height 310
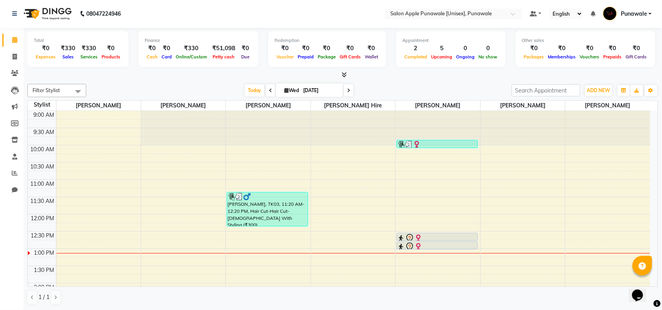
scroll to position [0, 0]
click at [13, 55] on icon at bounding box center [15, 57] width 4 height 6
select select "service"
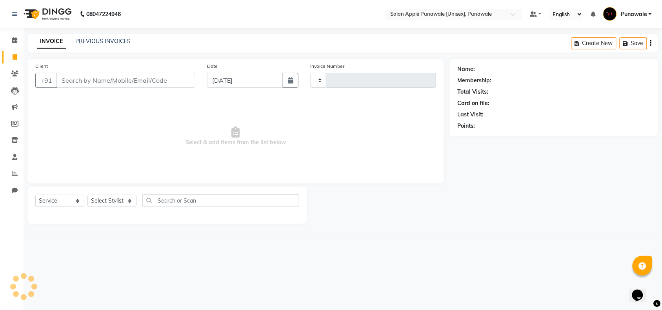
type input "1905"
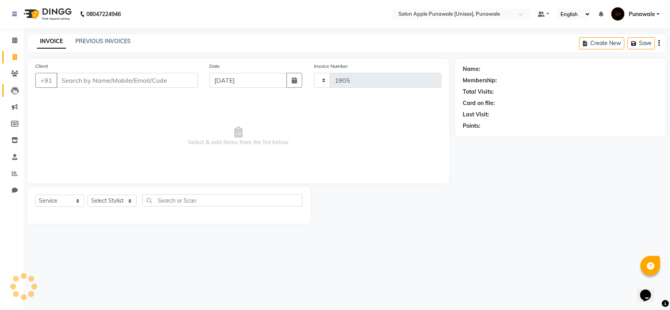
select select "5421"
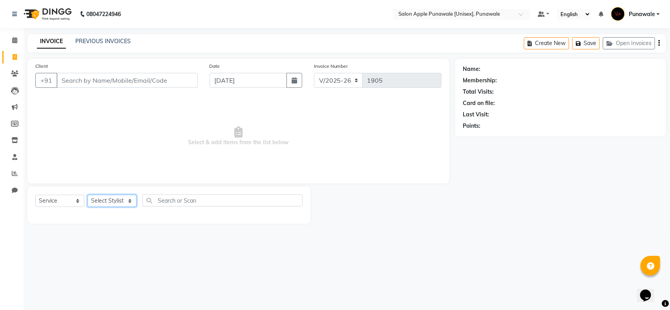
click at [107, 198] on select "Select Stylist [PERSON_NAME] Avi [PERSON_NAME] [PERSON_NAME] [PERSON_NAME] [PER…" at bounding box center [111, 201] width 49 height 12
select select "84102"
click at [87, 195] on select "Select Stylist [PERSON_NAME] Avi [PERSON_NAME] [PERSON_NAME] [PERSON_NAME] [PER…" at bounding box center [111, 201] width 49 height 12
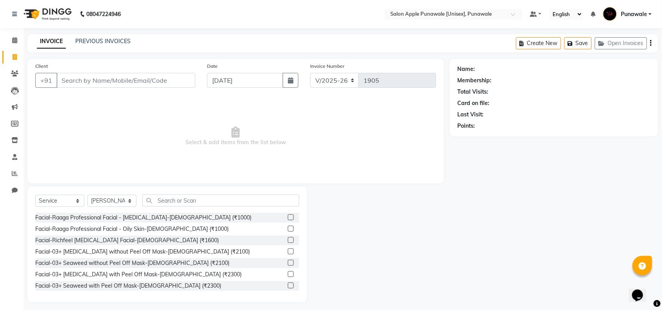
click at [160, 197] on div "Select Service Product Membership Package Voucher Prepaid Gift Card Select Styl…" at bounding box center [167, 245] width 280 height 116
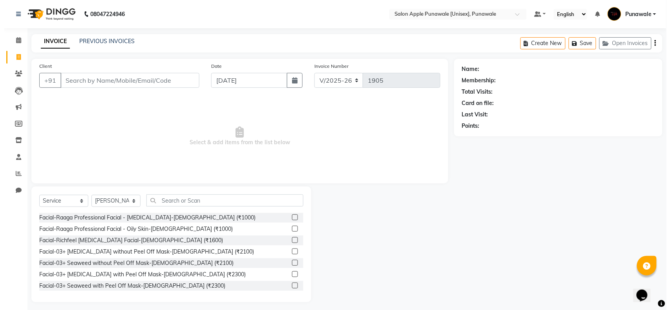
scroll to position [3, 0]
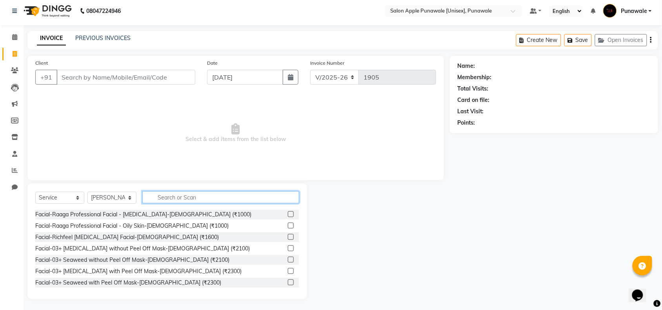
click at [160, 198] on input "text" at bounding box center [220, 197] width 157 height 12
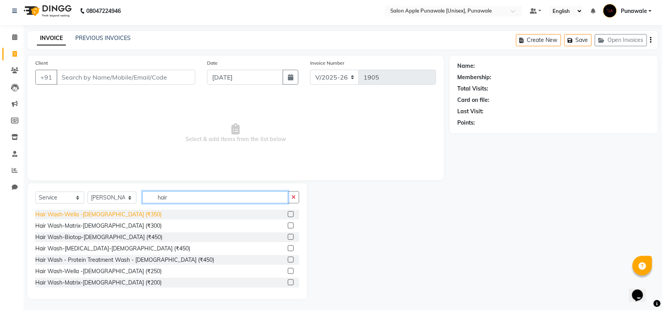
type input "hair"
click at [118, 215] on div "Hair Wash-Wella -[DEMOGRAPHIC_DATA] (₹350)" at bounding box center [98, 215] width 126 height 8
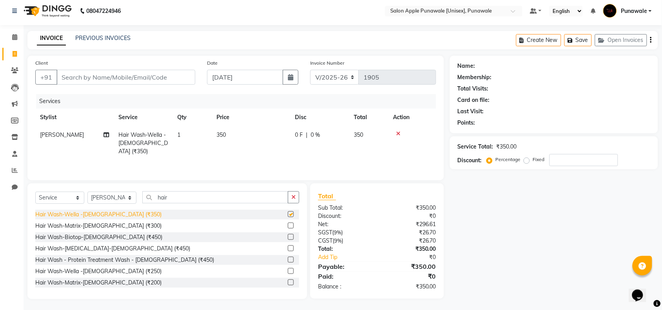
checkbox input "false"
click at [102, 76] on input "Client" at bounding box center [125, 77] width 139 height 15
click at [101, 195] on select "Select Stylist [PERSON_NAME] Avi [PERSON_NAME] [PERSON_NAME] [PERSON_NAME] [PER…" at bounding box center [111, 198] width 49 height 12
select select "63297"
click at [87, 192] on select "Select Stylist [PERSON_NAME] Avi [PERSON_NAME] [PERSON_NAME] [PERSON_NAME] [PER…" at bounding box center [111, 198] width 49 height 12
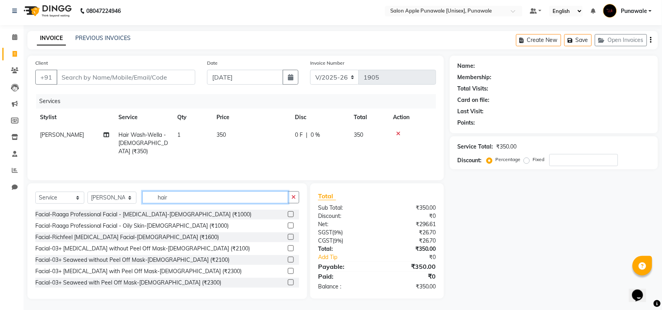
click at [187, 202] on input "hair" at bounding box center [215, 197] width 146 height 12
type input "h"
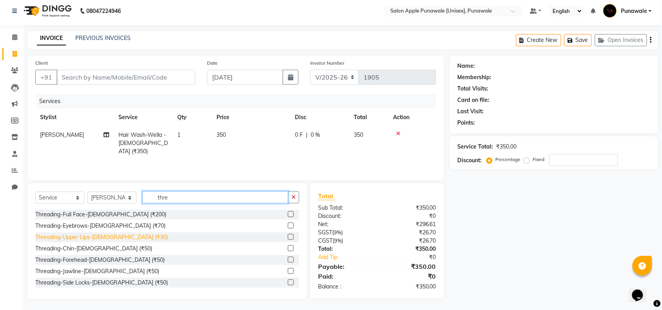
type input "thre"
click at [92, 237] on div "Threading-Upper Lips-[DEMOGRAPHIC_DATA] (₹30)" at bounding box center [101, 237] width 133 height 8
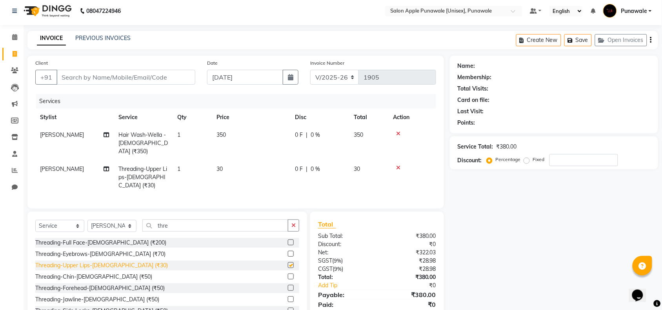
checkbox input "false"
click at [99, 75] on input "Client" at bounding box center [125, 77] width 139 height 15
type input "7"
type input "0"
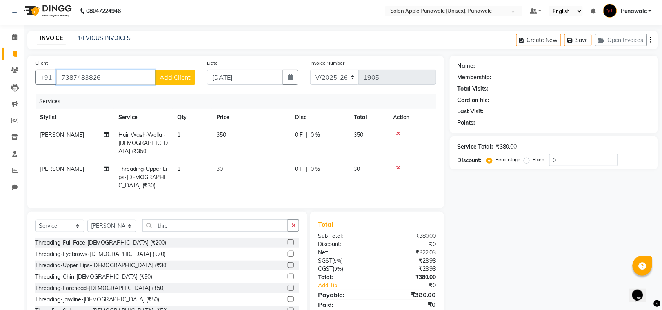
type input "7387483826"
click at [169, 78] on span "Add Client" at bounding box center [175, 77] width 31 height 8
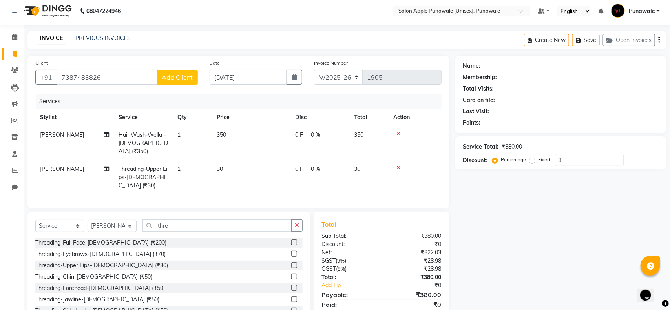
select select "22"
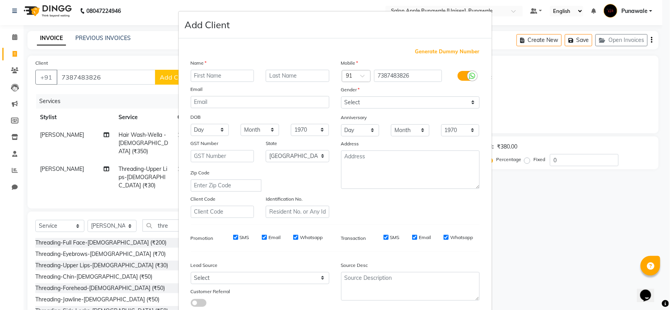
click at [200, 81] on input "text" at bounding box center [223, 76] width 64 height 12
type input "arupiya"
click at [350, 99] on select "Select [DEMOGRAPHIC_DATA] [DEMOGRAPHIC_DATA] Other Prefer Not To Say" at bounding box center [410, 102] width 138 height 12
select select "[DEMOGRAPHIC_DATA]"
click at [341, 96] on select "Select [DEMOGRAPHIC_DATA] [DEMOGRAPHIC_DATA] Other Prefer Not To Say" at bounding box center [410, 102] width 138 height 12
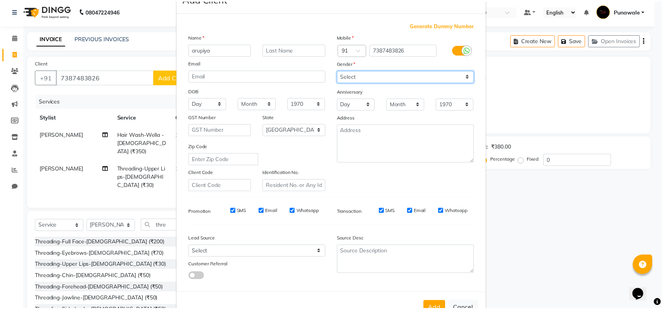
scroll to position [49, 0]
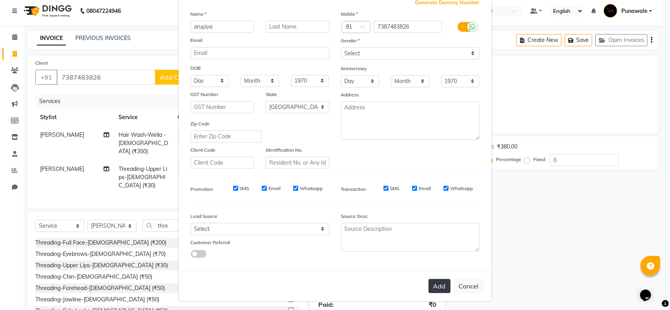
click at [434, 279] on button "Add" at bounding box center [439, 286] width 22 height 14
select select
select select "null"
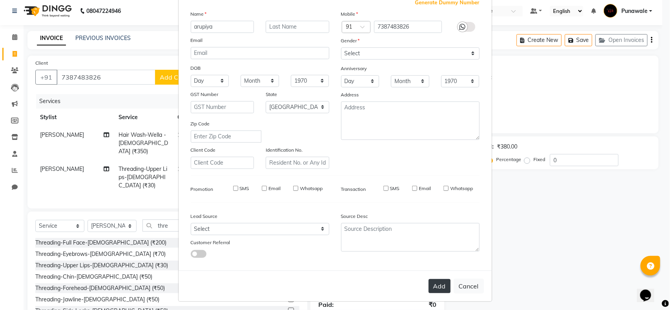
select select
checkbox input "false"
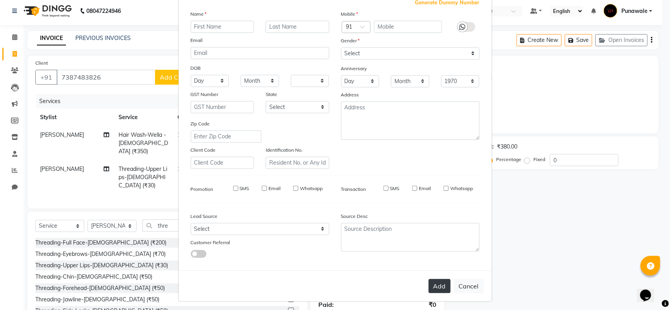
checkbox input "false"
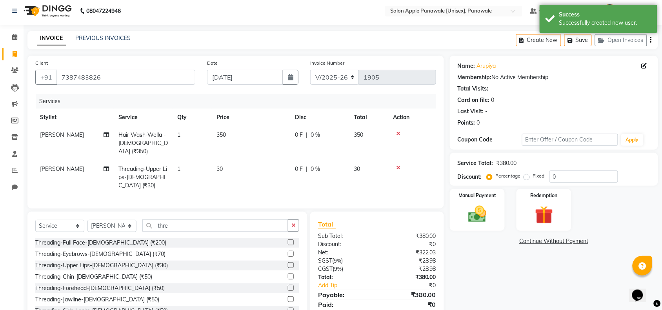
scroll to position [23, 0]
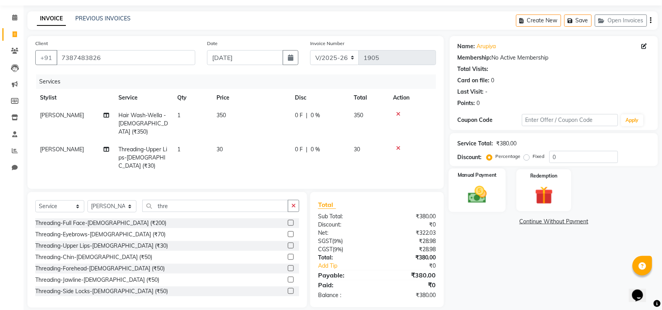
click at [465, 184] on img at bounding box center [477, 195] width 31 height 22
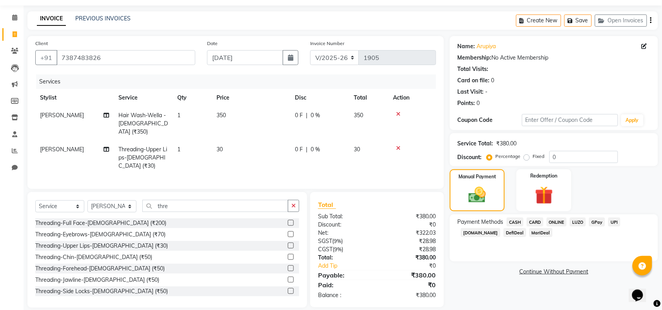
click at [556, 224] on span "ONLINE" at bounding box center [557, 222] width 20 height 9
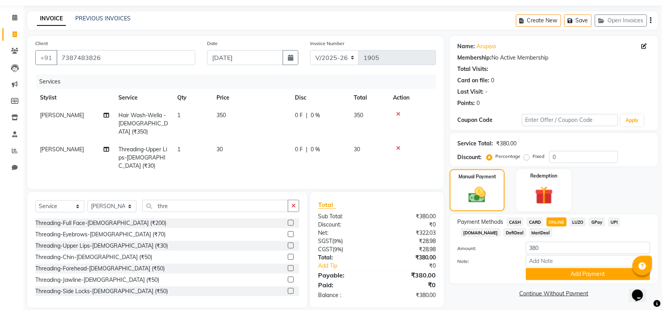
scroll to position [24, 0]
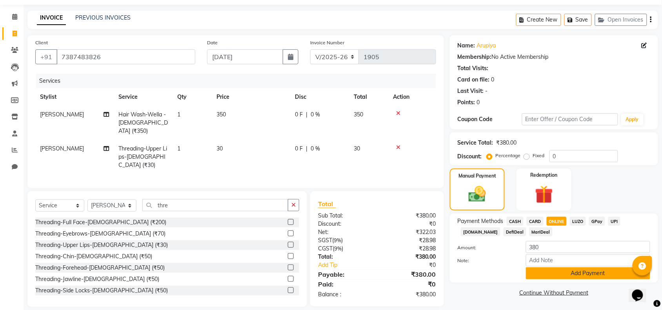
click at [542, 271] on button "Add Payment" at bounding box center [588, 274] width 124 height 12
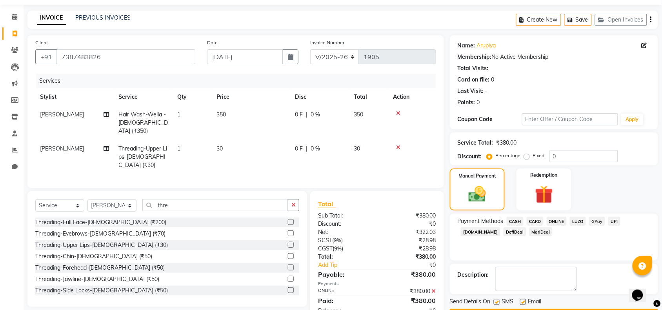
scroll to position [46, 0]
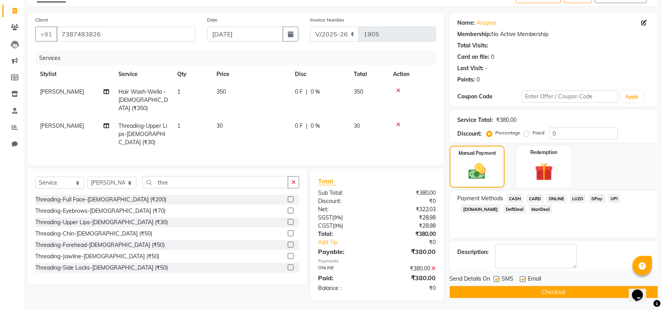
click at [526, 293] on button "Checkout" at bounding box center [554, 292] width 208 height 12
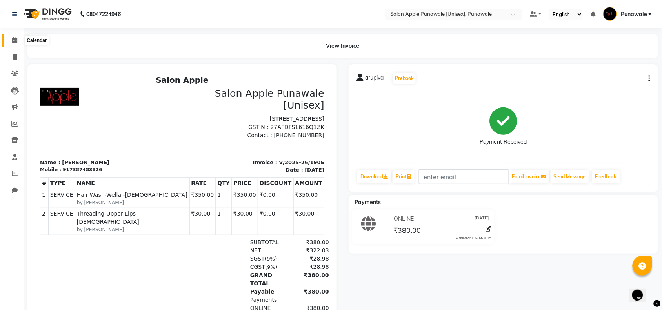
click at [14, 38] on icon at bounding box center [14, 40] width 5 height 6
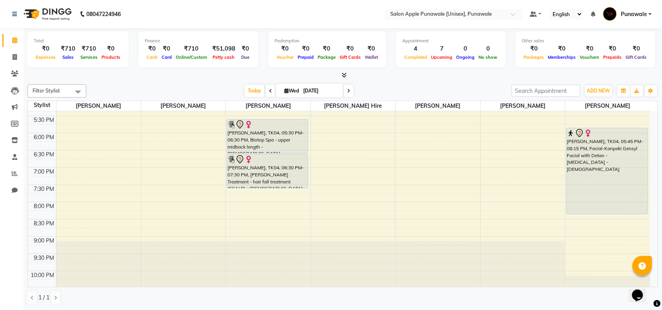
scroll to position [294, 0]
